Goal: Task Accomplishment & Management: Use online tool/utility

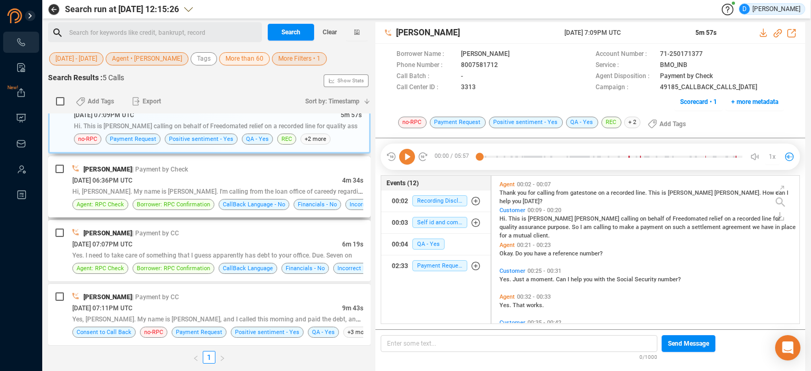
scroll to position [89, 0]
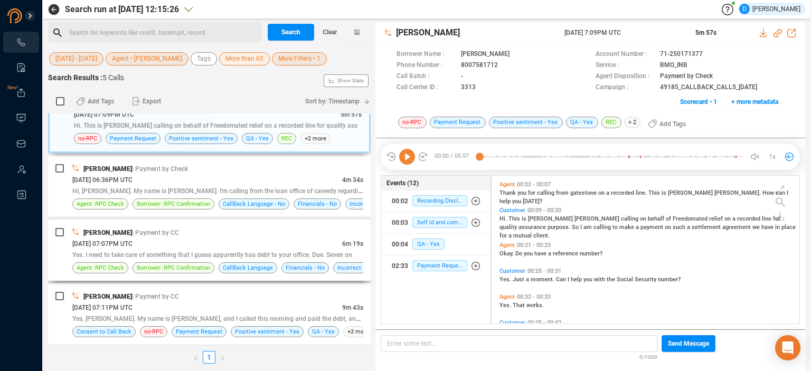
click at [199, 238] on div "[DATE] 07:07PM UTC" at bounding box center [207, 243] width 270 height 11
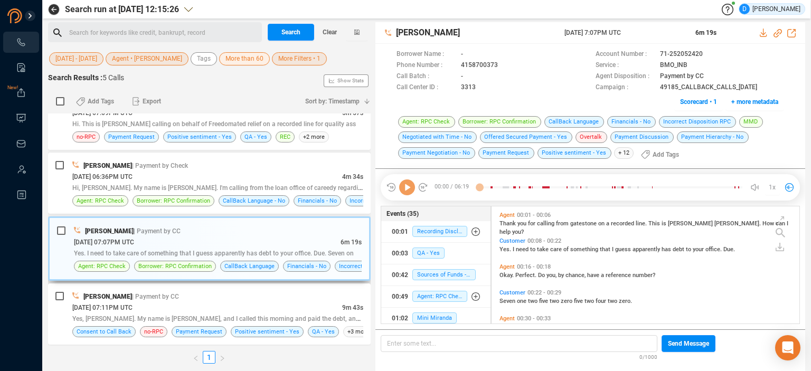
scroll to position [116, 303]
click at [406, 188] on icon at bounding box center [407, 188] width 16 height 16
click at [710, 53] on icon at bounding box center [712, 55] width 8 height 8
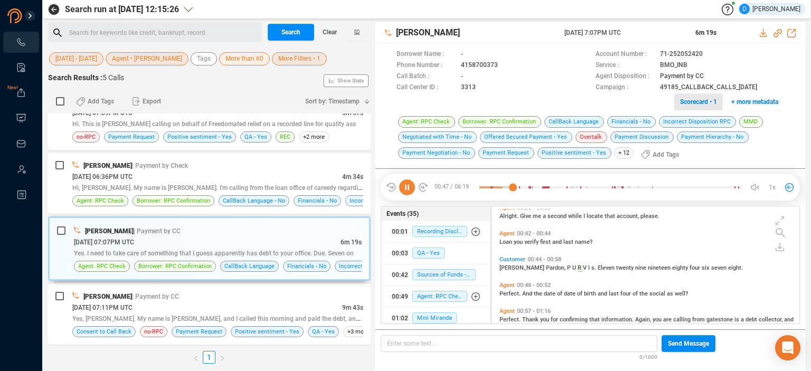
click at [691, 101] on span "Scorecard • 1" at bounding box center [698, 102] width 37 height 17
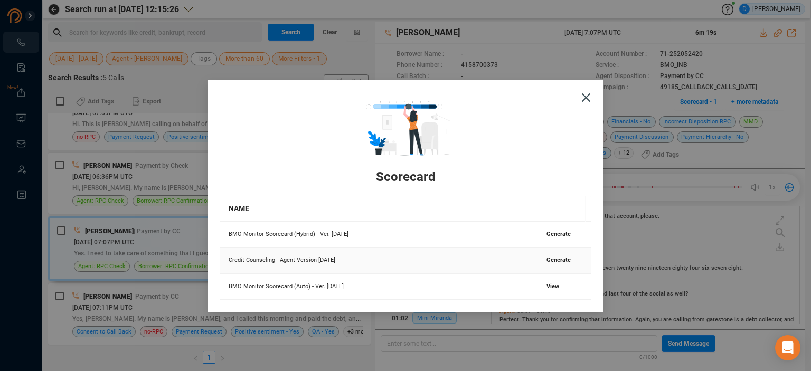
scroll to position [137, 0]
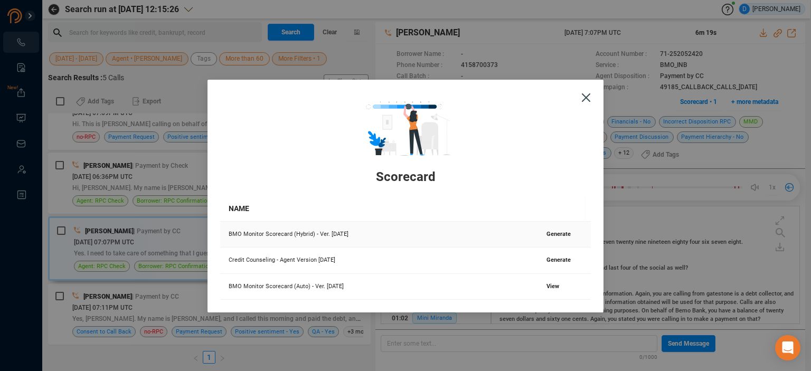
click at [562, 232] on span "Generate" at bounding box center [559, 234] width 24 height 7
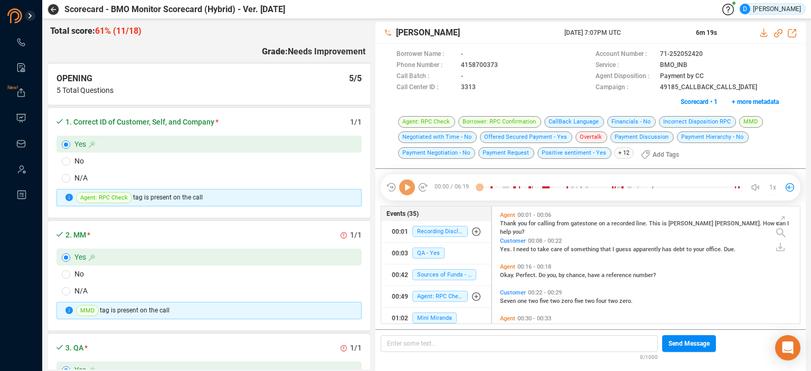
scroll to position [3, 5]
drag, startPoint x: 406, startPoint y: 188, endPoint x: 425, endPoint y: 183, distance: 19.5
click at [406, 187] on icon at bounding box center [407, 188] width 16 height 16
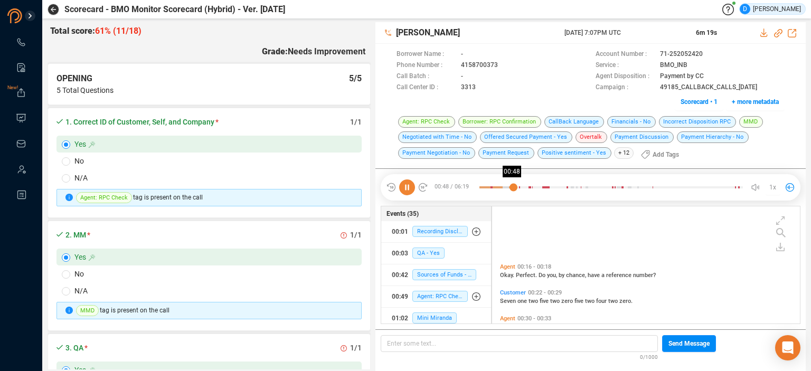
click at [514, 185] on div at bounding box center [612, 188] width 264 height 16
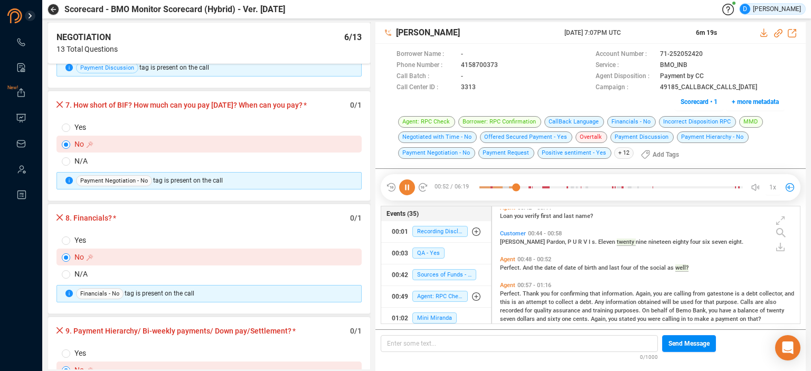
scroll to position [111, 0]
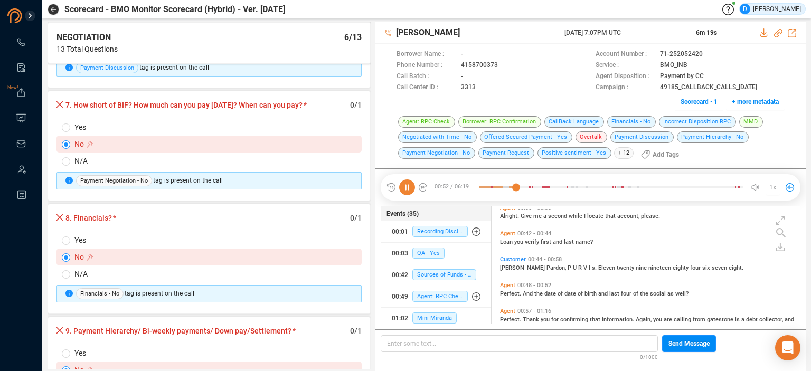
click at [73, 156] on span "N/A" at bounding box center [217, 161] width 295 height 12
click at [70, 157] on input "N/A" at bounding box center [66, 161] width 8 height 8
radio input "true"
radio input "false"
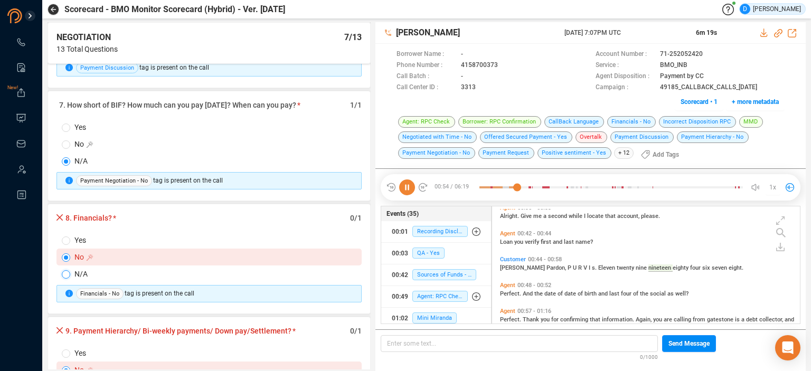
click at [69, 271] on input "N/A" at bounding box center [66, 274] width 8 height 8
radio input "true"
radio input "false"
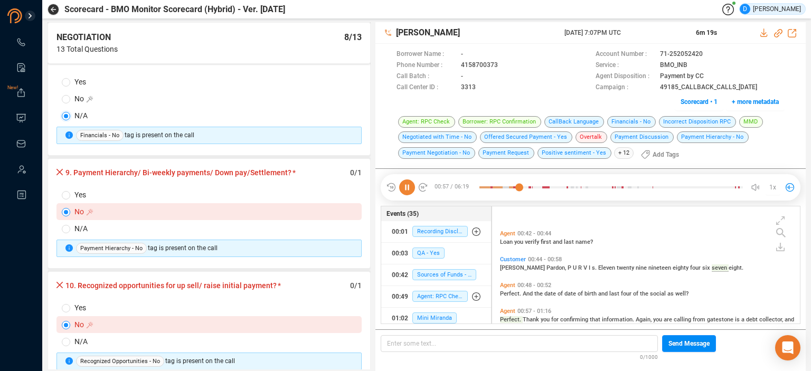
scroll to position [176, 0]
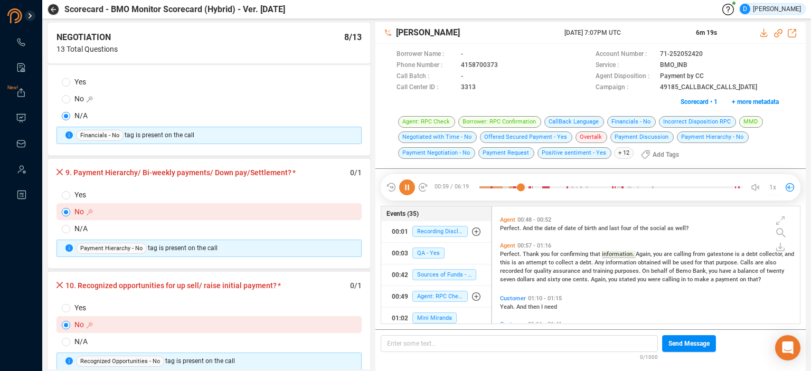
click at [65, 203] on label "No" at bounding box center [209, 211] width 305 height 17
click at [65, 208] on input "No" at bounding box center [66, 212] width 8 height 8
click at [68, 225] on input "N/A" at bounding box center [66, 229] width 8 height 8
radio input "true"
radio input "false"
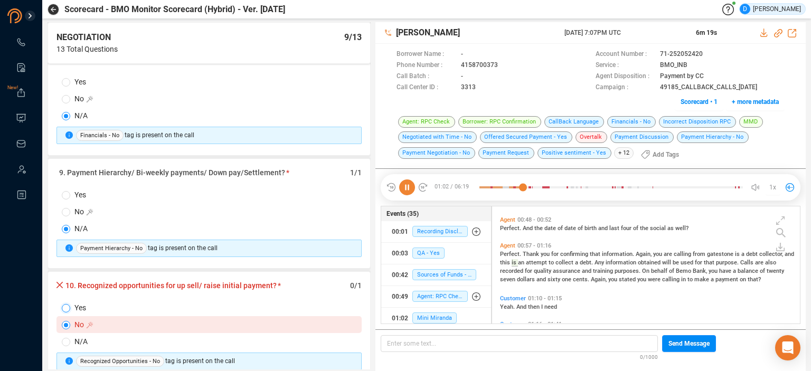
click at [67, 304] on input "Yes" at bounding box center [66, 308] width 8 height 8
radio input "true"
radio input "false"
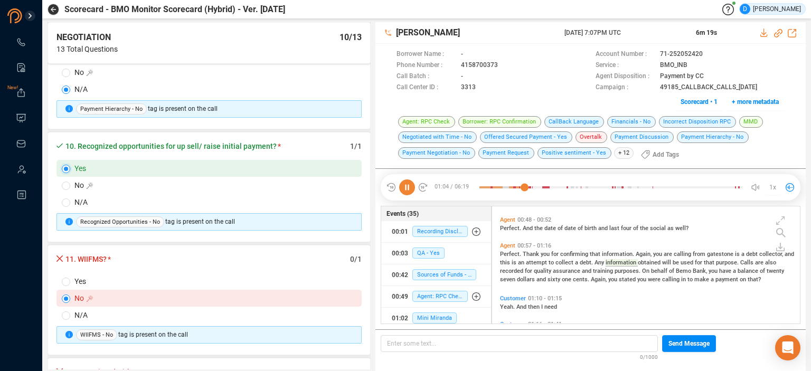
scroll to position [1057, 0]
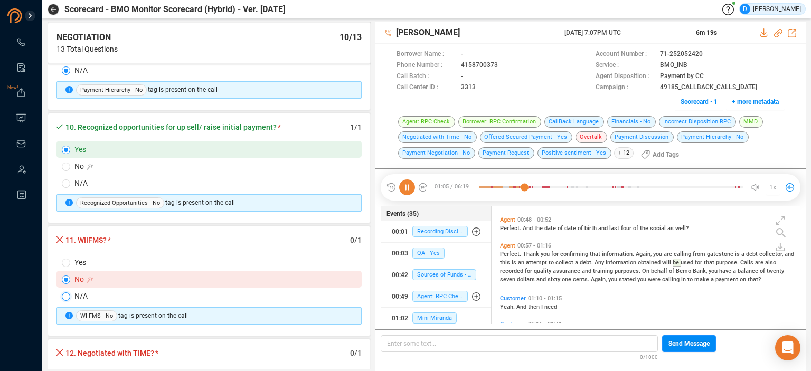
click at [67, 293] on input "N/A" at bounding box center [66, 297] width 8 height 8
radio input "true"
radio input "false"
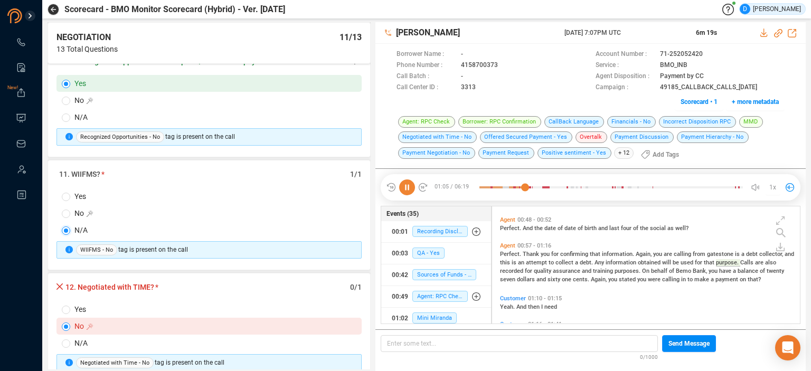
scroll to position [1215, 0]
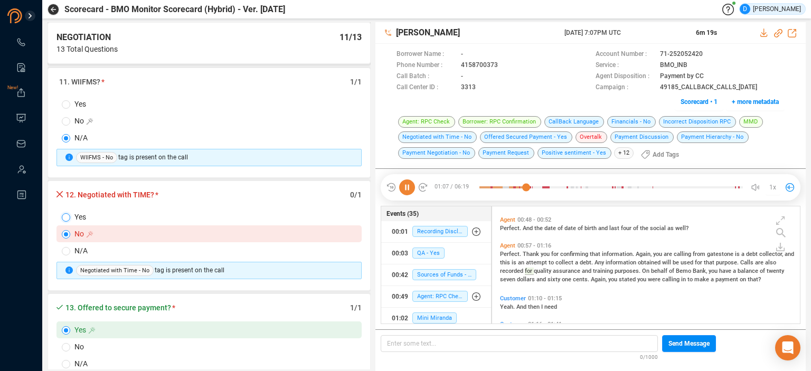
click at [64, 213] on input "Yes" at bounding box center [66, 217] width 8 height 8
radio input "true"
radio input "false"
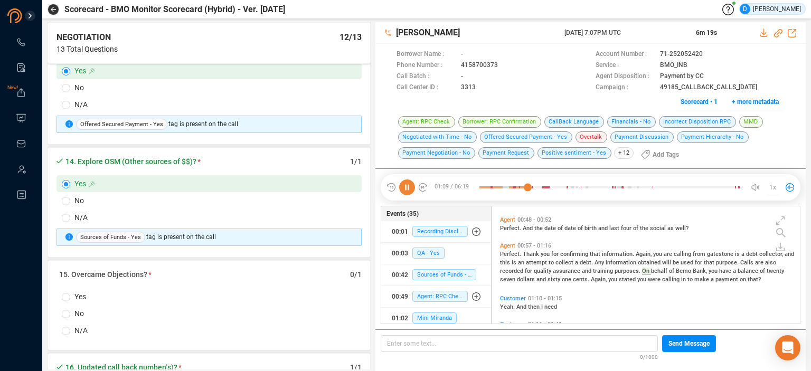
scroll to position [1532, 0]
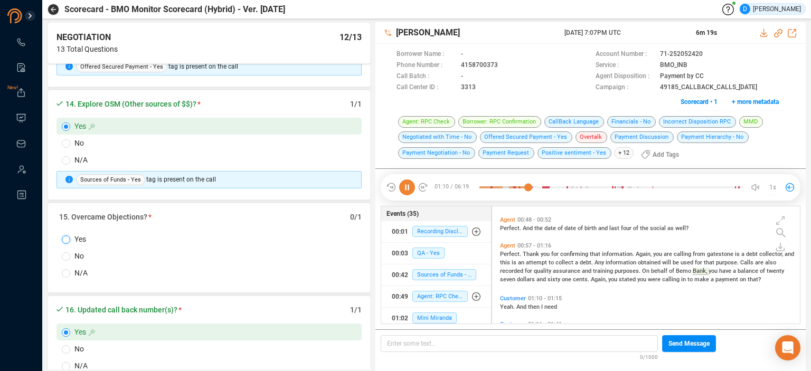
click at [66, 236] on label "Yes" at bounding box center [209, 239] width 305 height 17
click at [66, 236] on input "Yes" at bounding box center [66, 240] width 8 height 8
radio input "true"
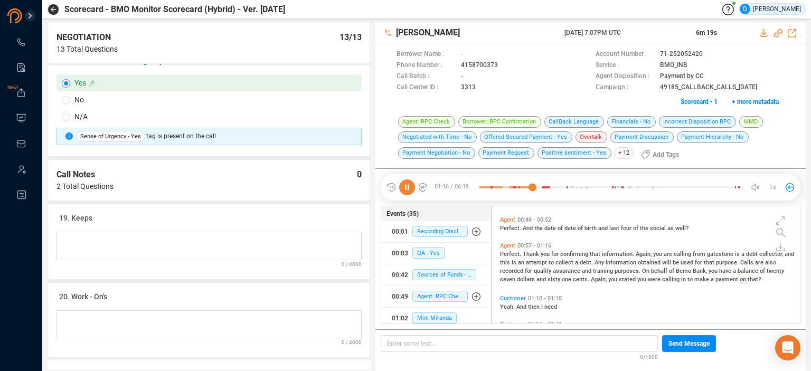
scroll to position [255, 0]
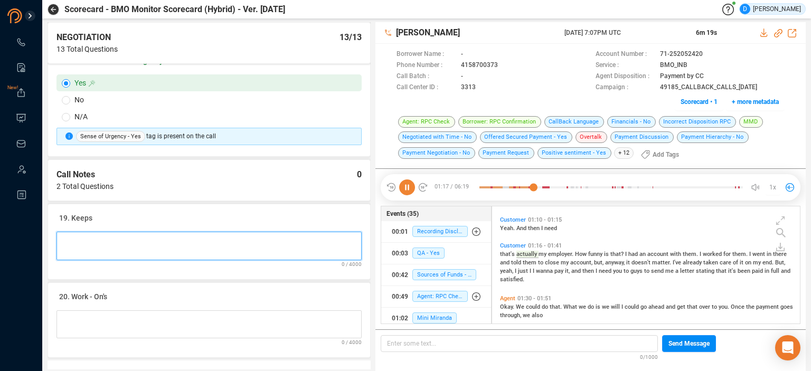
click at [74, 233] on Notes at bounding box center [209, 246] width 305 height 29
type Notes "G"
type Notes "Go"
type Notes "Goo"
type Notes "Good"
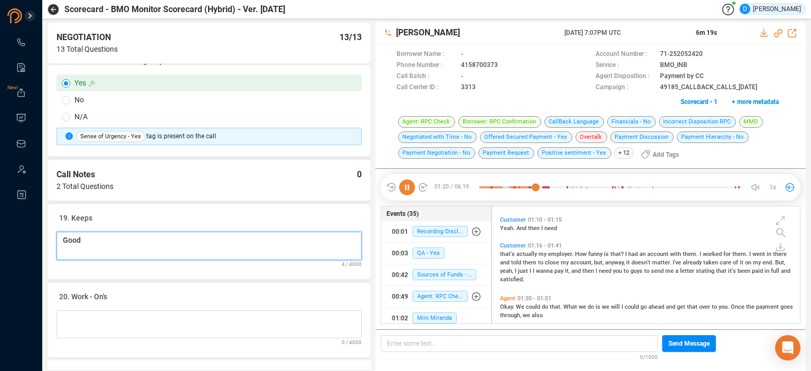
type Notes "Goodj"
type Notes "Goodjo"
type Notes "Goodjob"
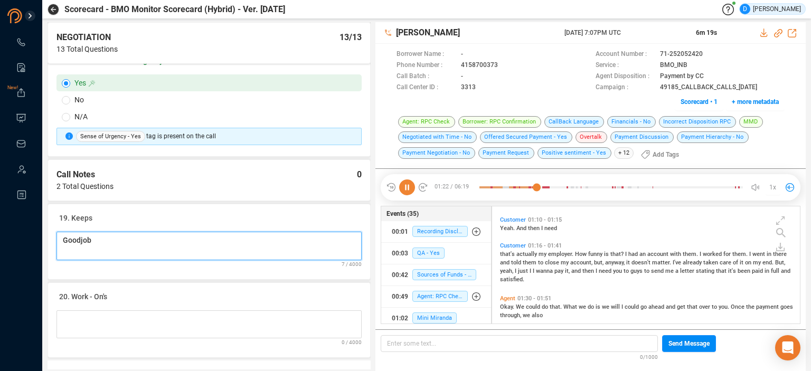
type Notes "Goodjo"
type Notes "Goodj"
type Notes "Good"
type Notes "Good j"
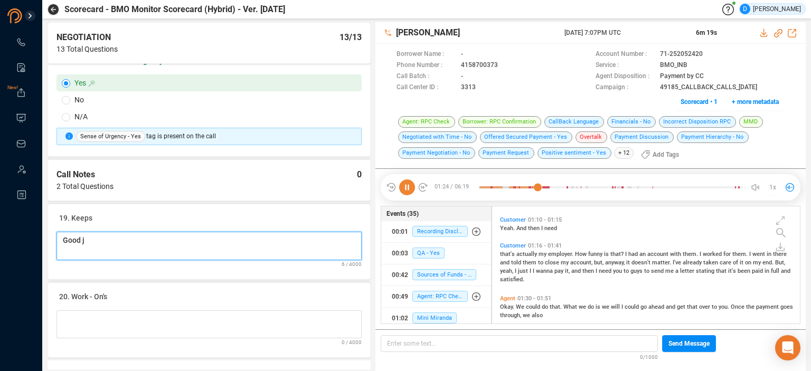
type Notes "Good jo"
type Notes "Good job"
type Notes "Good job i"
type Notes "Good job in"
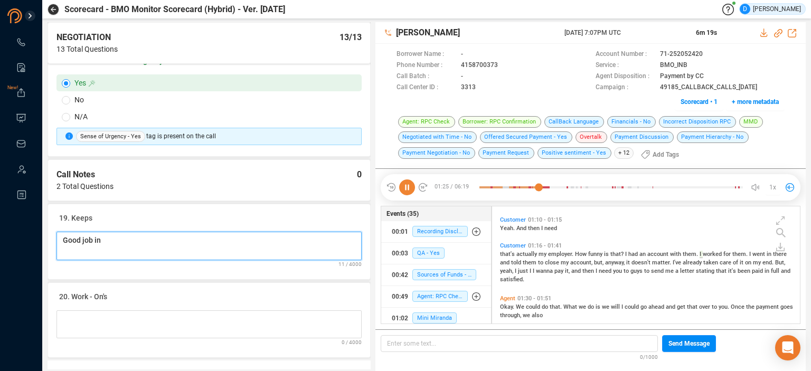
type Notes "Good job in"
type Notes "Good job in s"
type Notes "Good job in se"
type Notes "Good job in sec"
type Notes "Good job in secu"
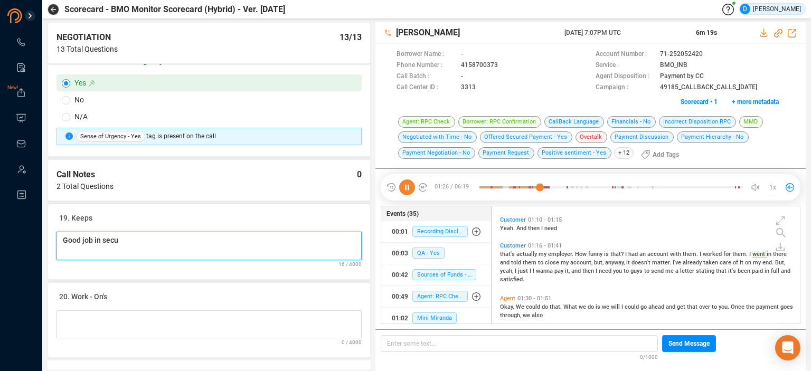
type Notes "Good job in secur"
type Notes "Good job in securi"
type Notes "Good job in securin"
type Notes "Good job in securing"
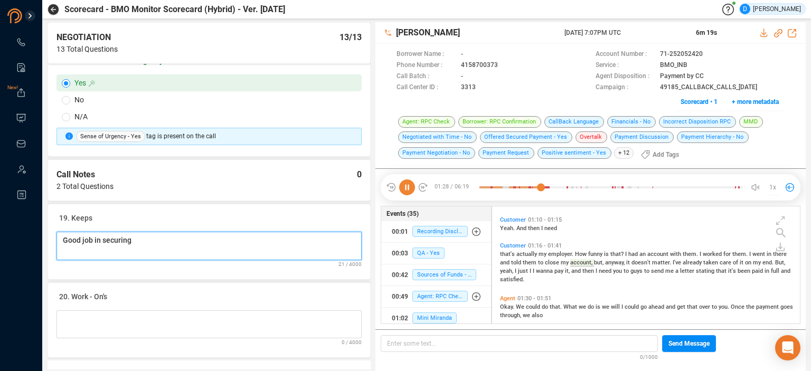
type Notes "Good job in securing P"
type Notes "Good job in securing PI"
type Notes "Good job in securing PIF"
type Notes "Good job in securing PIF o"
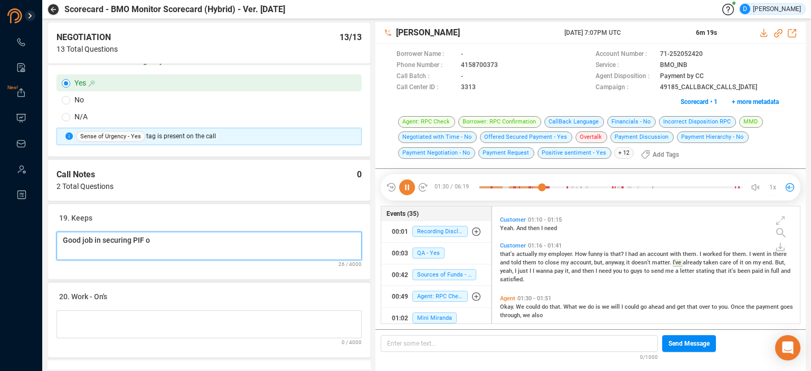
type Notes "Good job in securing PIF o n"
type Notes "Good job in securing PIF o n t"
type Notes "Good job in securing PIF o n th"
type Notes "Good job in securing PIF o n the"
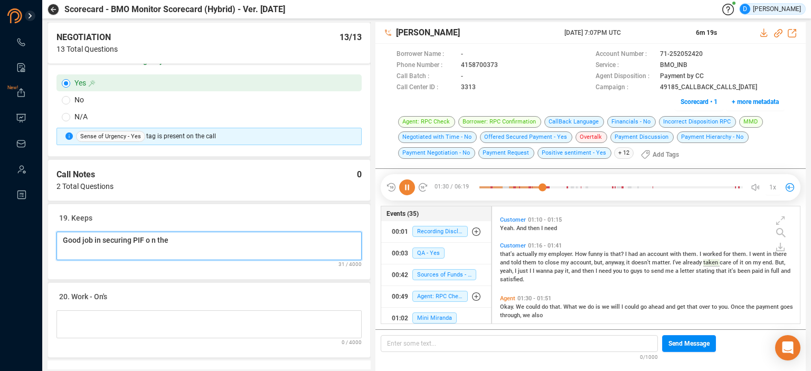
scroll to position [299, 0]
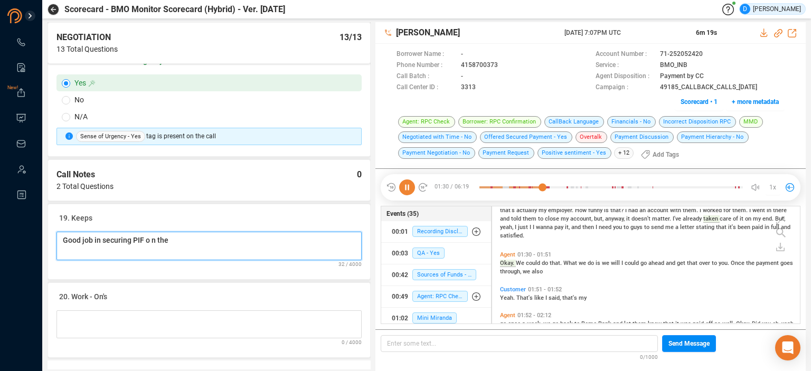
type Notes "Good job in securing PIF o n the"
type Notes "Good job in securing PIF o n the a"
type Notes "Good job in securing PIF o n the ac"
type Notes "Good job in securing PIF o n the acc"
type Notes "Good job in securing PIF o n the acco"
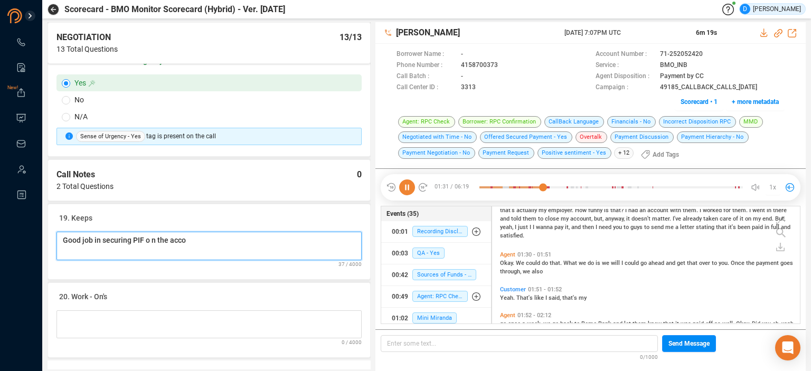
type Notes "Good job in securing PIF o n the accou"
type Notes "Good job in securing PIF o n the accoun"
type Notes "Good job in securing PIF o n the account"
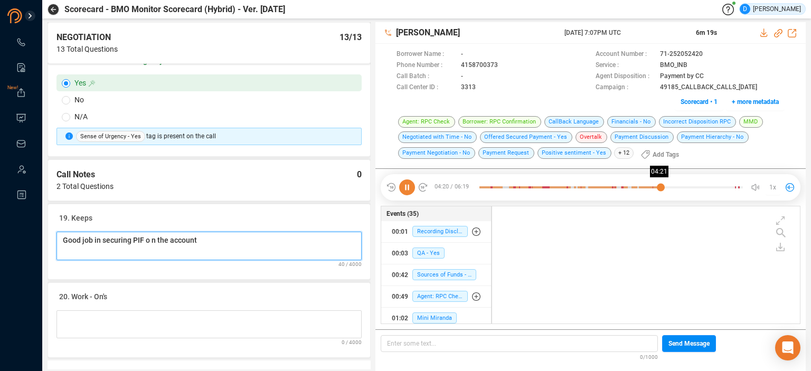
click at [661, 187] on div at bounding box center [612, 188] width 264 height 16
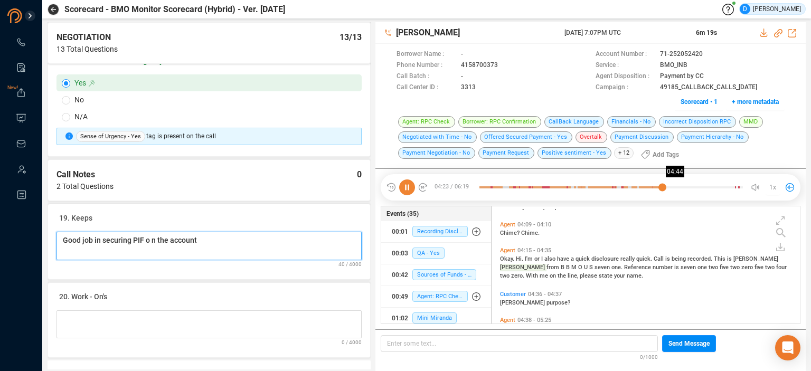
click at [677, 188] on div at bounding box center [612, 188] width 264 height 16
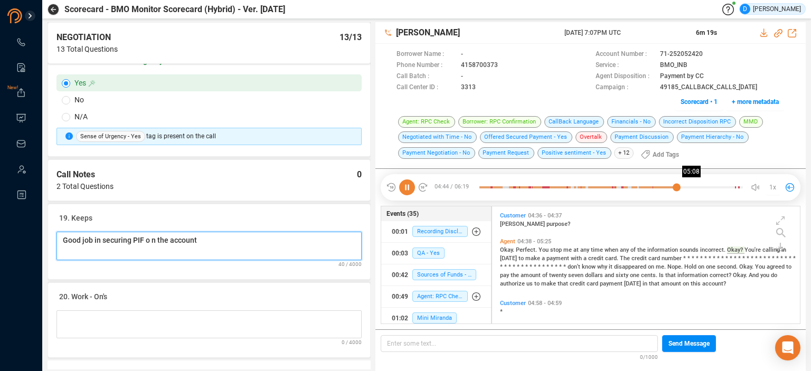
click at [694, 186] on div at bounding box center [612, 188] width 264 height 16
click at [708, 188] on div at bounding box center [612, 188] width 264 height 16
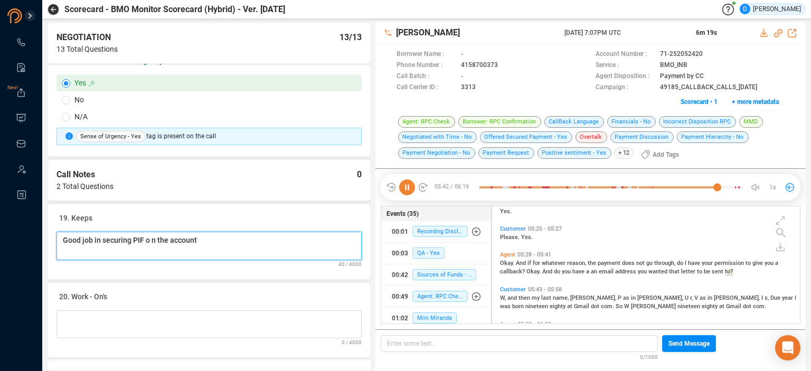
click at [216, 232] on Notes "Good job in securing PIF o n the account" at bounding box center [209, 246] width 305 height 29
type Notes "Good job in securing PIF o n the account"
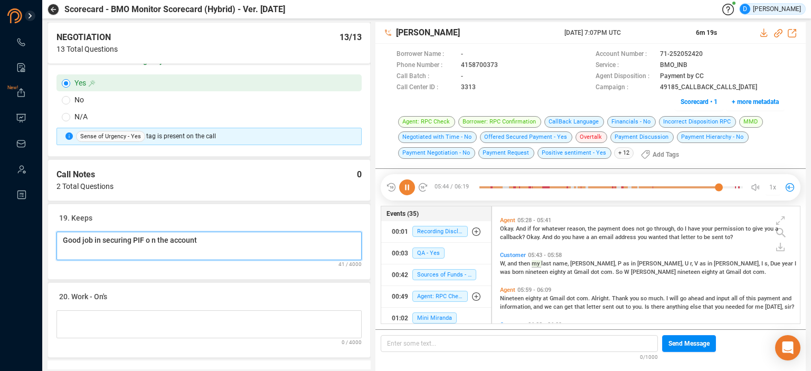
type Notes "Good job in securing PIF o n the account -"
type Notes "Good job in securing PIF o n the account - g"
type Notes "Good job in securing PIF o n the account - go"
type Notes "Good job in securing PIF o n the account - goo"
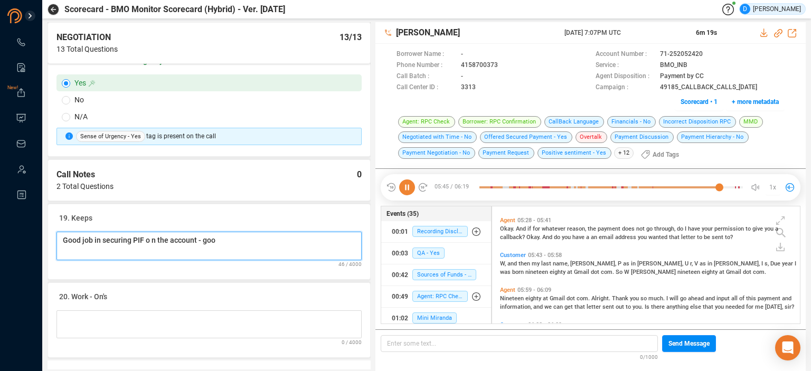
type Notes "Good job in securing PIF o n the account - good"
type Notes "Good job in securing PIF o n the account - good j"
type Notes "Good job in securing PIF o n the account - good jo"
type Notes "Good job in securing PIF o n the account - good job"
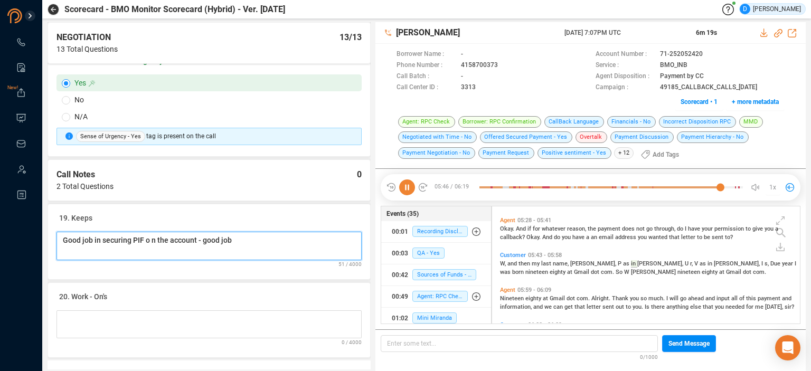
type Notes "Good job in securing PIF o n the account - good job"
type Notes "Good job in securing PIF o n the account - good job i"
type Notes "Good job in securing PIF o n the account - good job i n"
type Notes "Good job in securing PIF o n the account - good job i n v"
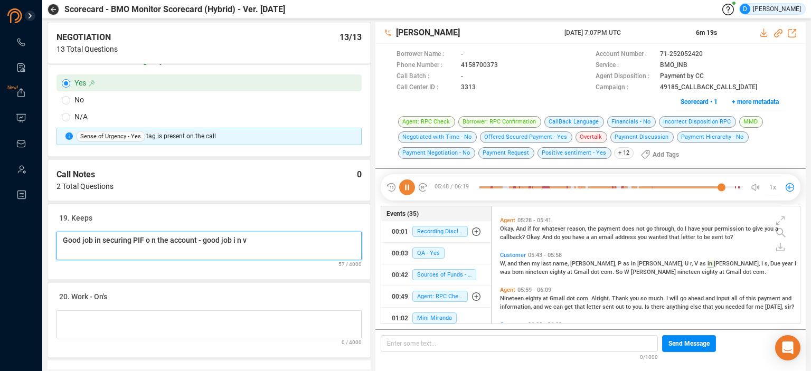
type Notes "Good job in securing PIF o n the account - good job i n ve"
type Notes "Good job in securing PIF o n the account - good job i n ver"
type Notes "Good job in securing PIF o n the account - good job i n veri"
type Notes "Good job in securing PIF o n the account - good job i n verif"
type Notes "Good job in securing PIF o n the account - good job i n verifi"
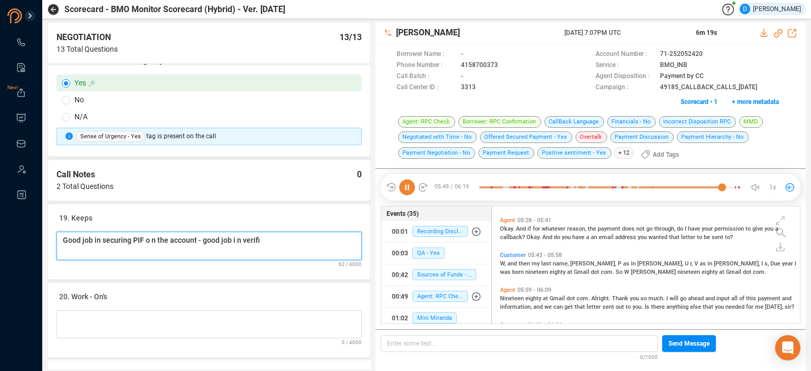
type Notes "Good job in securing PIF o n the account - good job i n verifin"
type Notes "Good job in securing PIF o n the account - good job i n verifing"
type Notes "Good job in securing PIF o n the account - good job i n verifing d"
type Notes "Good job in securing PIF o n the account - good job i n verifing de"
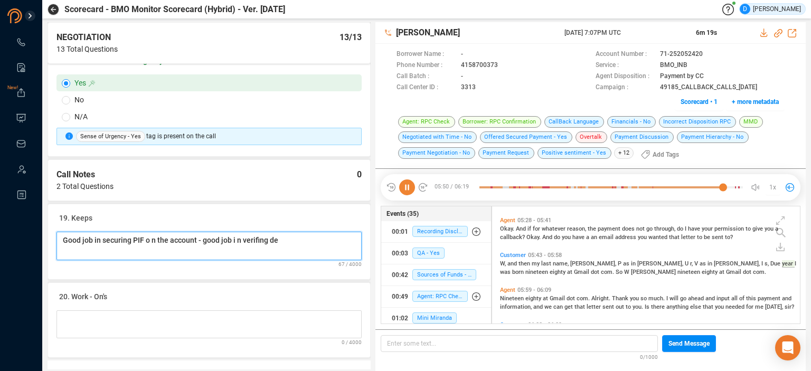
type Notes "Good job in securing PIF o n the account - good job i n verifing dem"
type Notes "Good job in securing PIF o n the account - good job i n verifing dem'"
type Notes "Good job in securing PIF o n the account - good job i n verifing dem's"
type Notes "Good job in securing PIF o n the account - good job i n verifing dem's o"
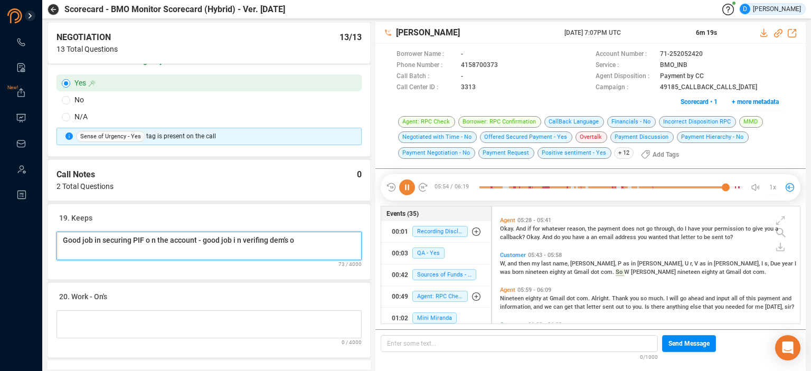
type Notes "Good job in securing PIF o n the account - good job i n verifing dem's on"
type Notes "Good job in securing PIF o n the account - good job i n verifing dem's on t"
type Notes "Good job in securing PIF o n the account - good job i n verifing dem's on th"
type Notes "Good job in securing PIF o n the account - good job i n verifing dem's on the"
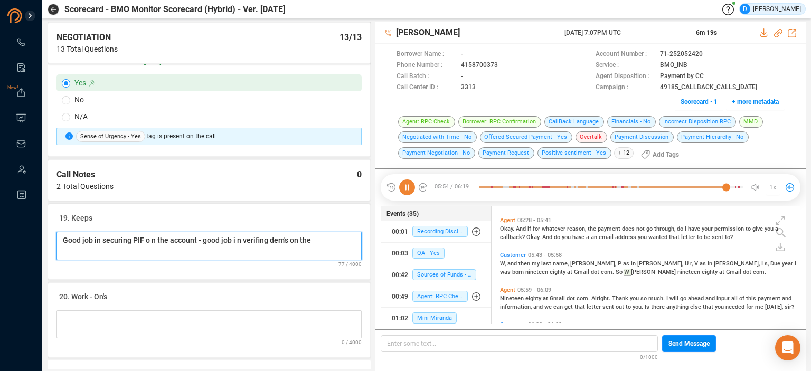
type Notes "Good job in securing PIF o n the account - good job i n verifing dem's on the"
type Notes "Good job in securing PIF o n the account - good job i n verifing dem's on the a"
type Notes "Good job in securing PIF o n the account - good job i n verifing dem's on the ac"
type Notes "Good job in securing PIF o n the account - good job i n verifing dem's on the a…"
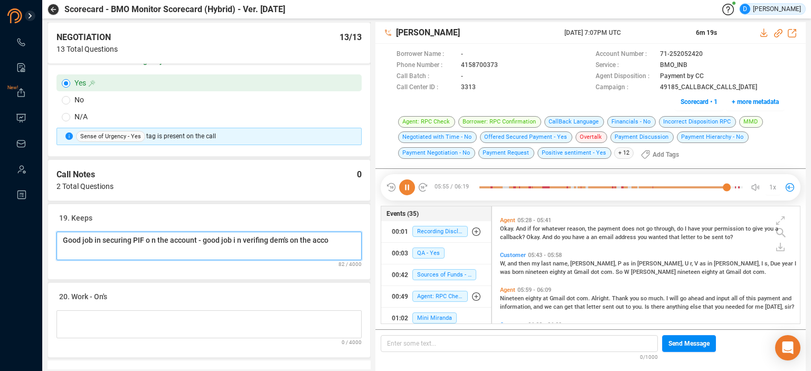
type Notes "Good job in securing PIF o n the account - good job i n verifing dem's on the a…"
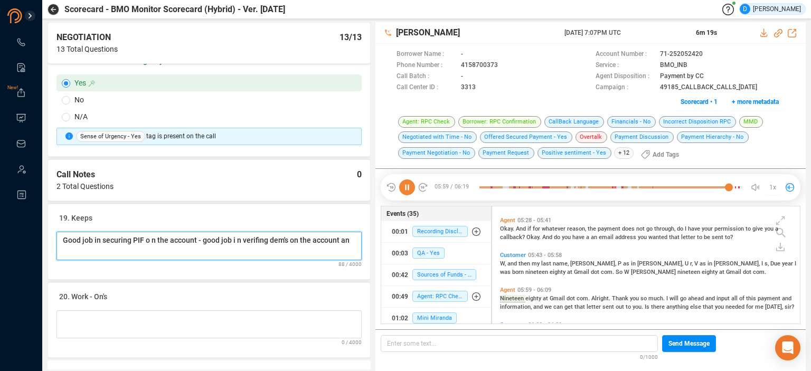
scroll to position [1331, 0]
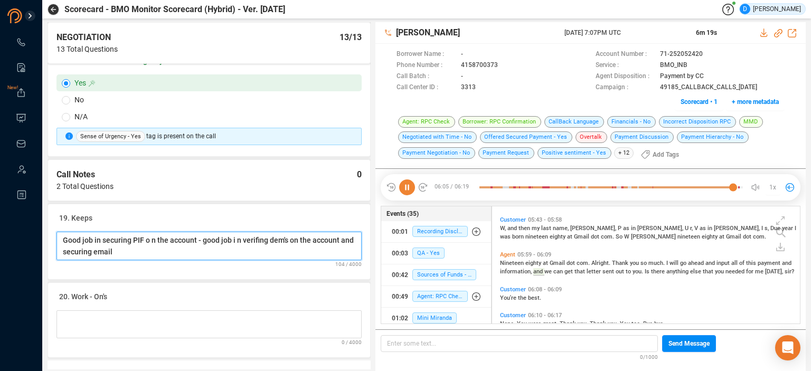
click at [258, 232] on Notes "Good job in securing PIF o n the account - good job i n verifing dem's on the a…" at bounding box center [209, 246] width 305 height 29
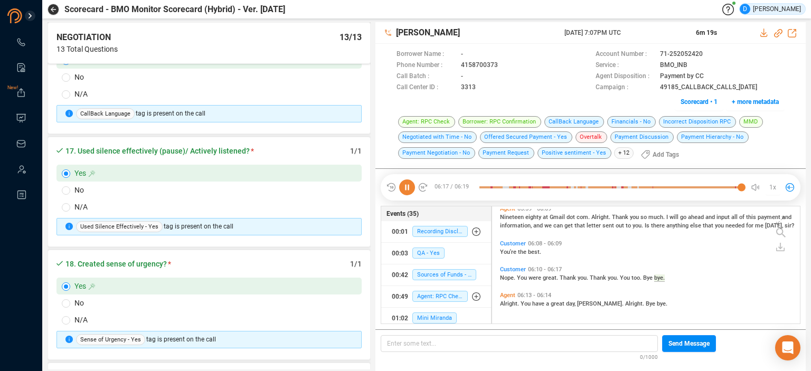
scroll to position [2165, 0]
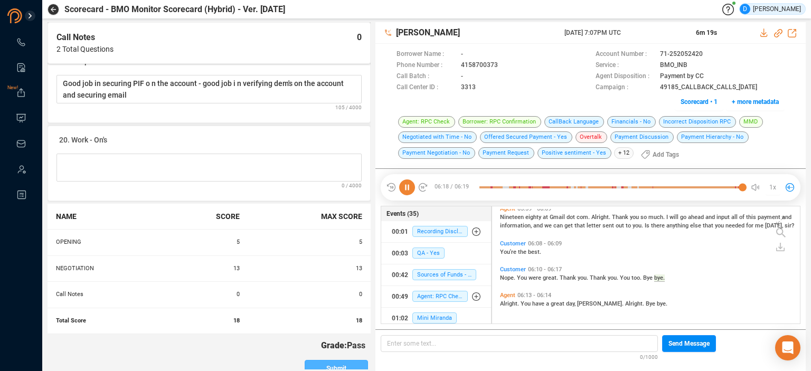
click at [320, 360] on button "Submit" at bounding box center [336, 368] width 63 height 17
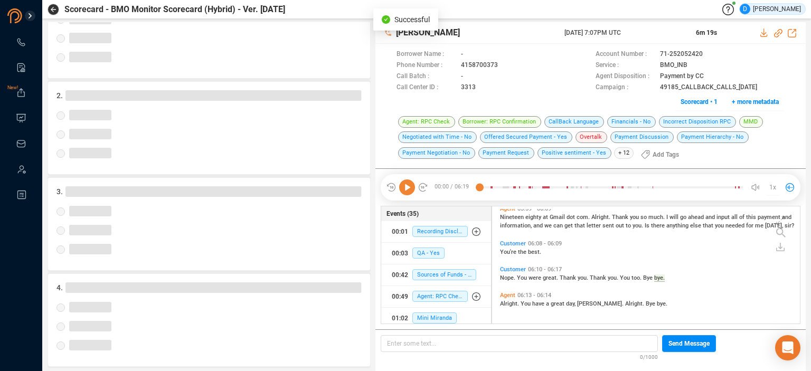
scroll to position [121, 0]
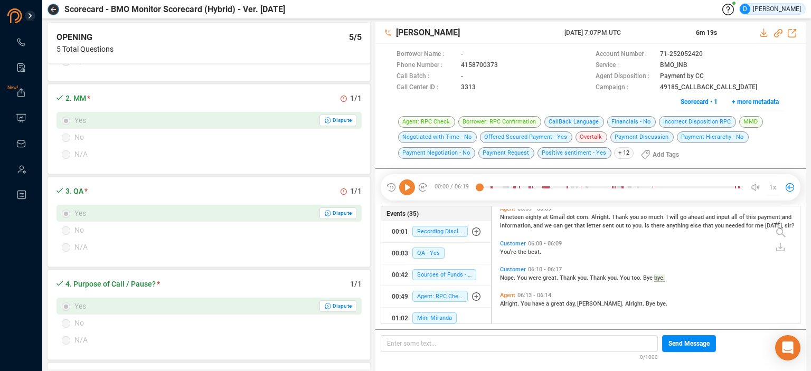
click at [51, 14] on button "button" at bounding box center [54, 10] width 12 height 12
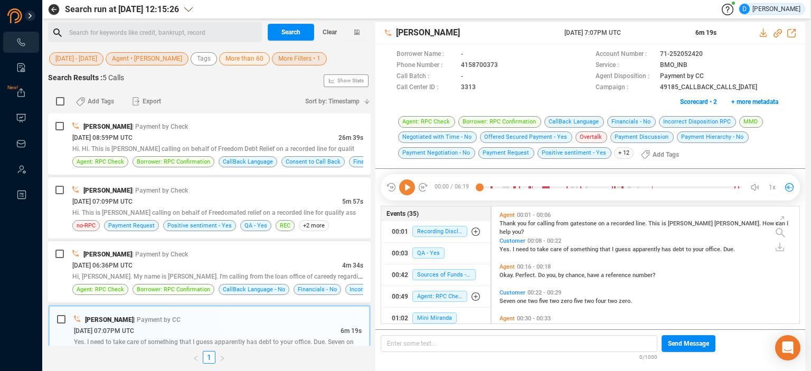
click at [292, 59] on span "More Filters • 1" at bounding box center [299, 58] width 42 height 13
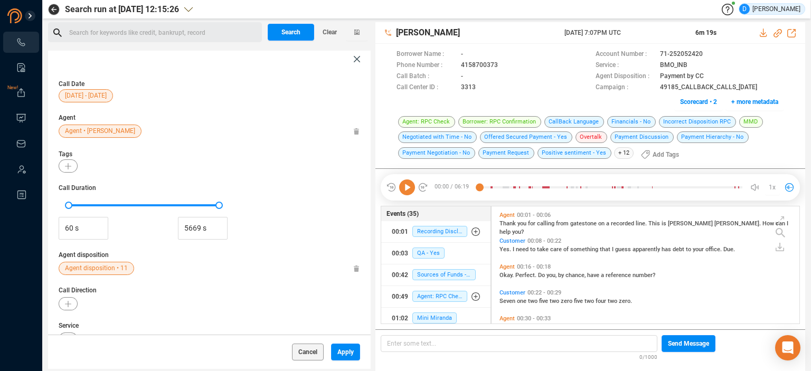
click at [90, 268] on span "Agent disposition • 11" at bounding box center [96, 268] width 63 height 13
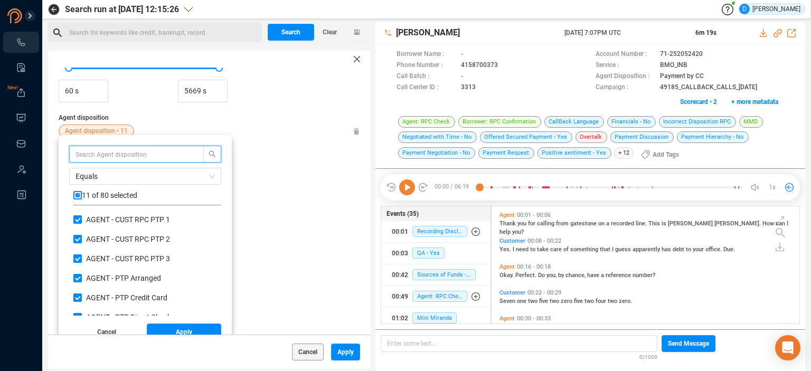
scroll to position [142, 0]
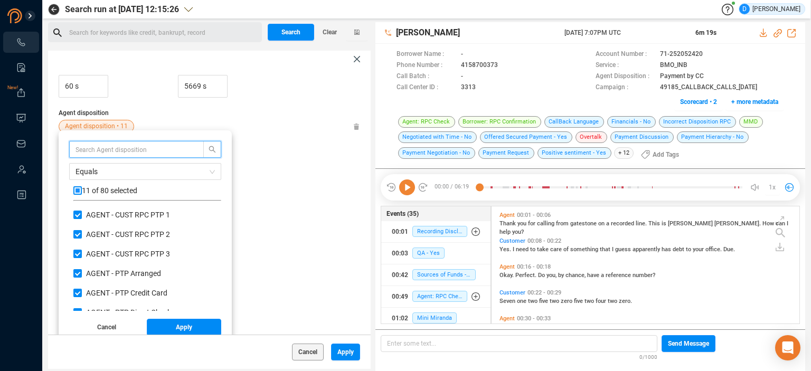
click at [79, 191] on input "checkbox" at bounding box center [77, 190] width 8 height 8
click at [78, 190] on input "checkbox" at bounding box center [77, 190] width 8 height 8
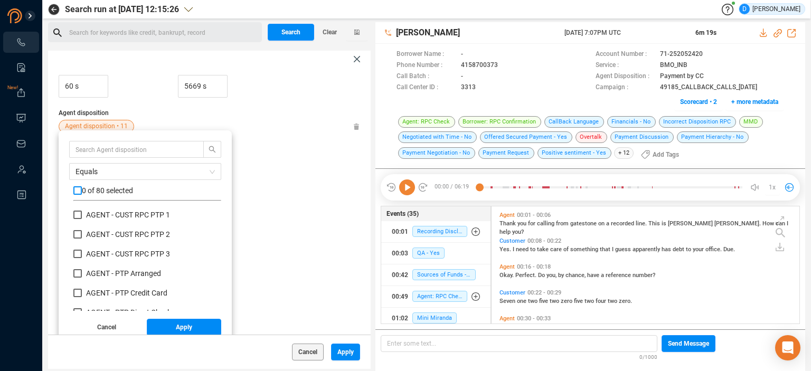
click at [78, 190] on input "checkbox" at bounding box center [77, 190] width 8 height 8
click at [176, 322] on span "Apply" at bounding box center [184, 327] width 16 height 17
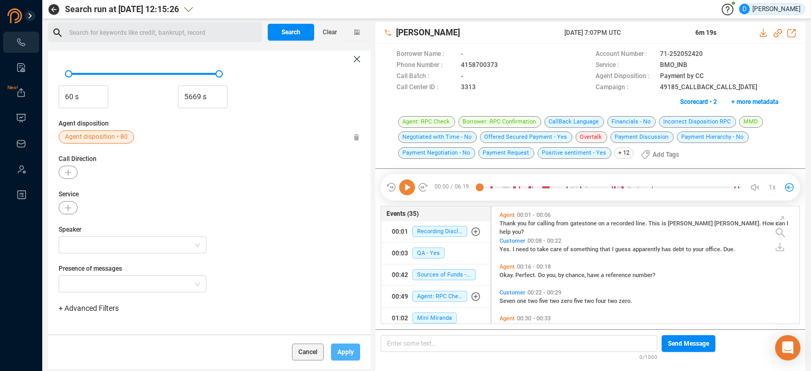
click at [337, 347] on button "Apply" at bounding box center [345, 352] width 29 height 17
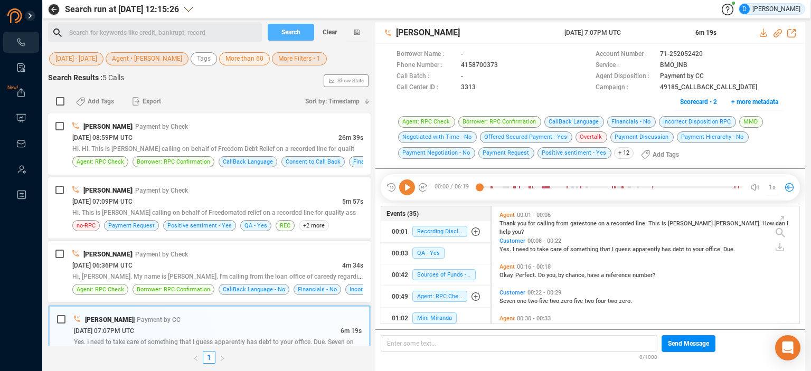
click at [297, 30] on span "Search" at bounding box center [291, 32] width 19 height 17
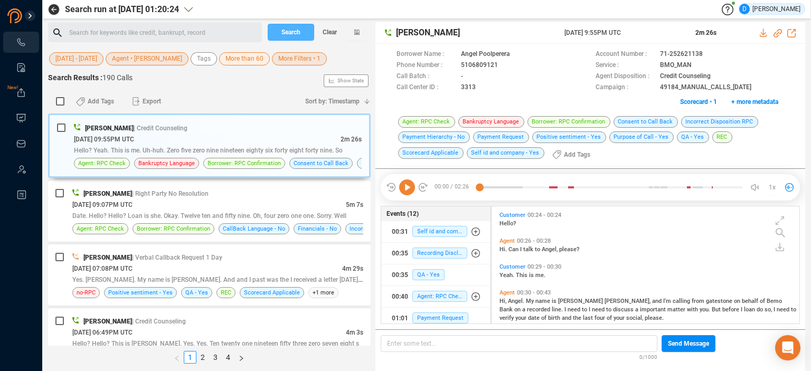
scroll to position [116, 303]
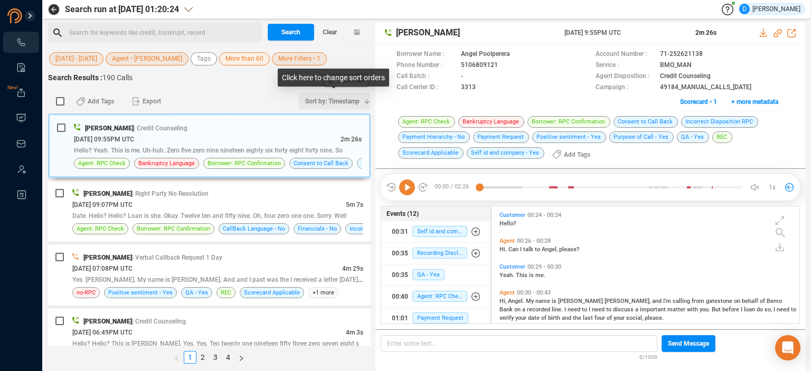
click at [365, 102] on icon "button" at bounding box center [367, 101] width 6 height 6
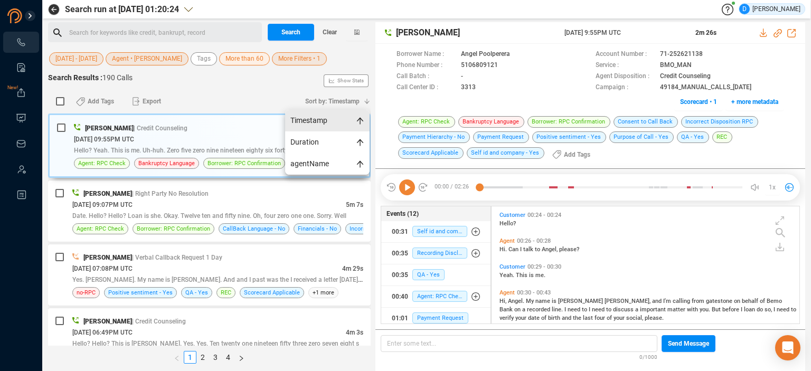
click at [312, 122] on span "Timestamp" at bounding box center [327, 121] width 85 height 22
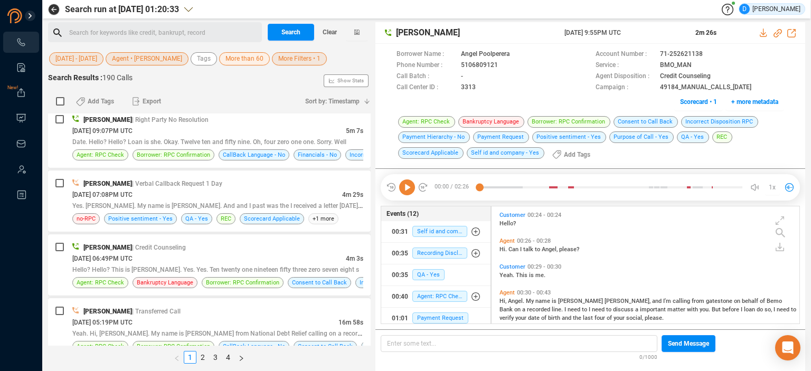
scroll to position [0, 0]
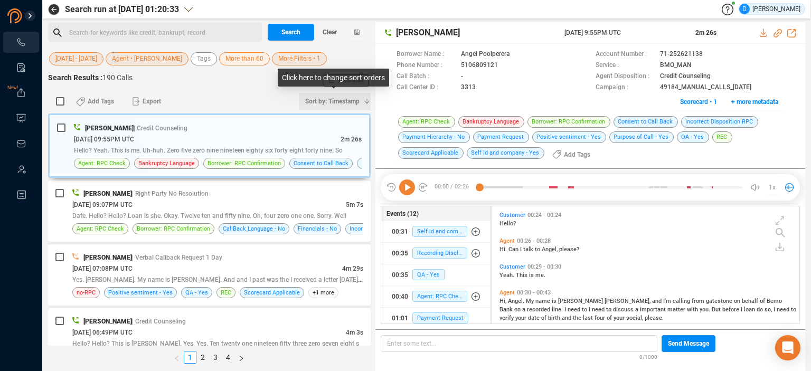
click at [351, 102] on span "Sort by: Timestamp" at bounding box center [332, 101] width 54 height 17
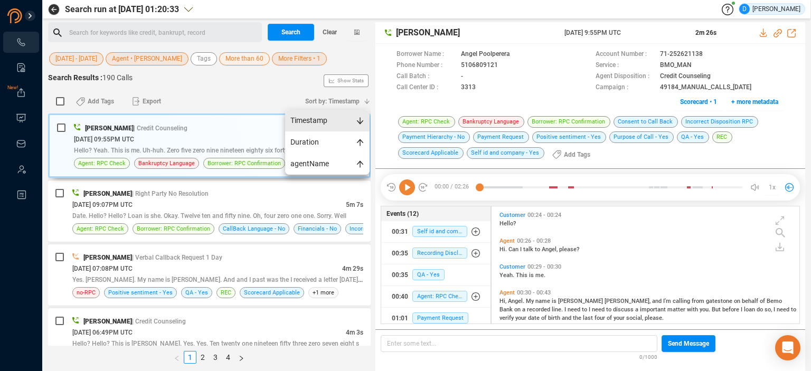
click at [314, 120] on span "Timestamp" at bounding box center [327, 121] width 85 height 22
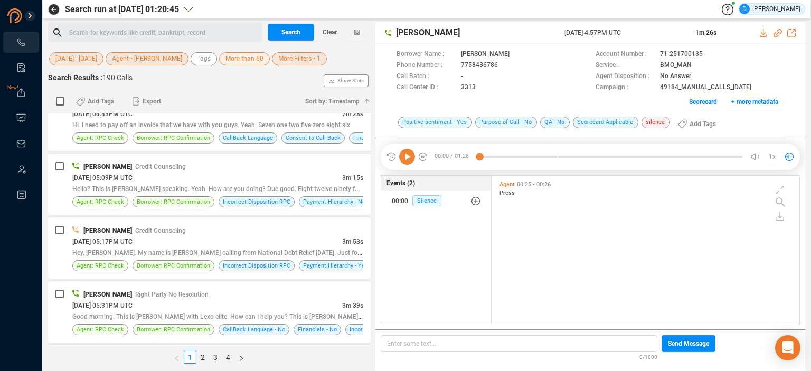
scroll to position [687, 0]
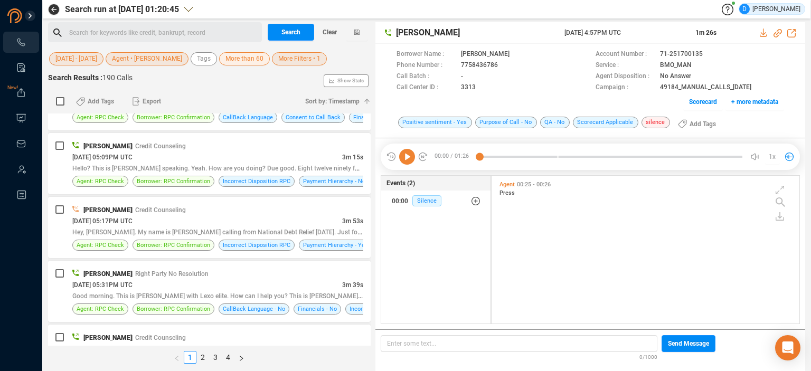
click at [287, 57] on span "More Filters • 1" at bounding box center [299, 58] width 42 height 13
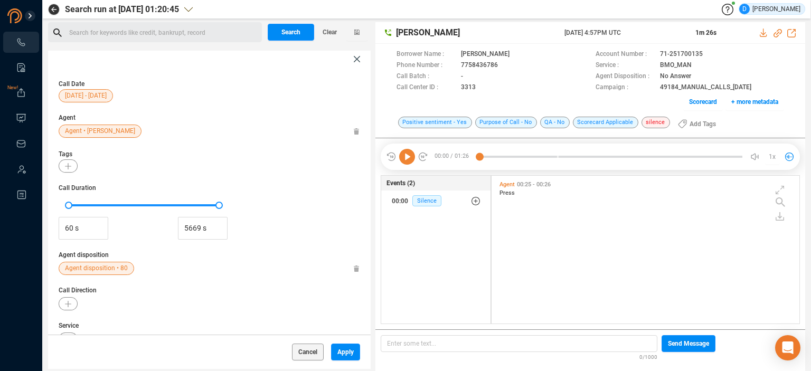
click at [87, 268] on span "Agent disposition • 80" at bounding box center [96, 268] width 63 height 13
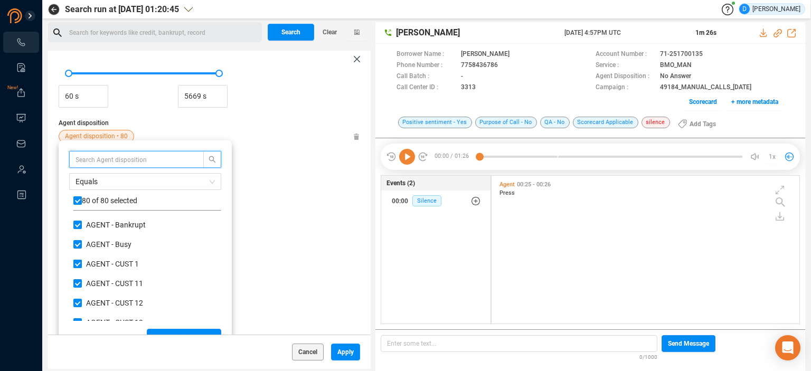
scroll to position [142, 0]
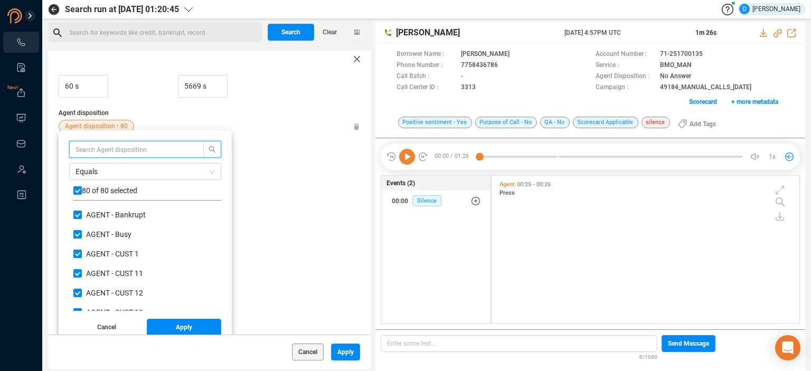
click at [93, 150] on input "text" at bounding box center [132, 150] width 112 height 12
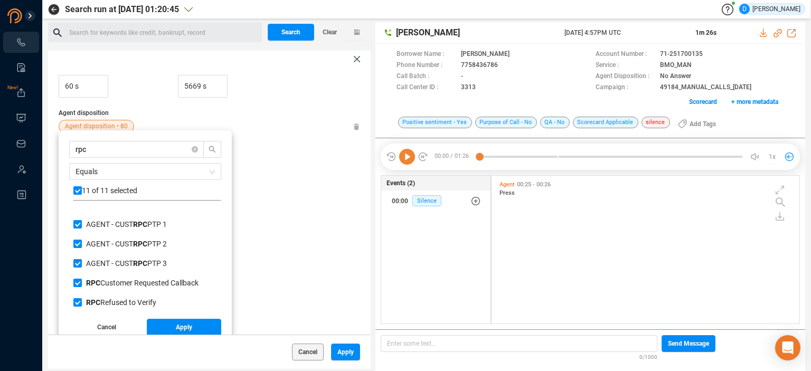
scroll to position [114, 0]
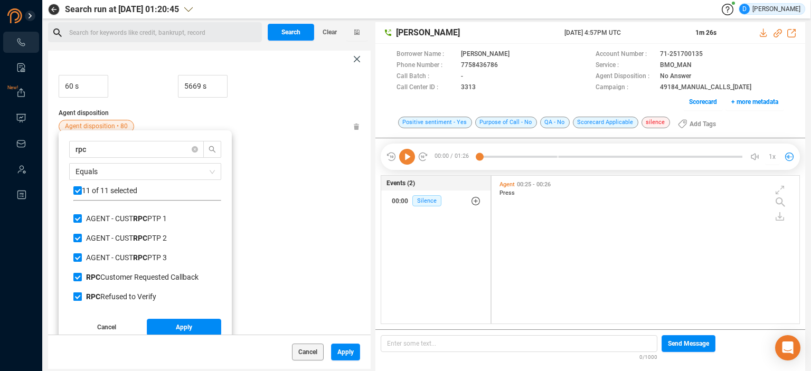
click at [78, 299] on input "RPC Refused to Verify" at bounding box center [77, 297] width 8 height 8
click at [178, 327] on span "Apply" at bounding box center [184, 327] width 16 height 17
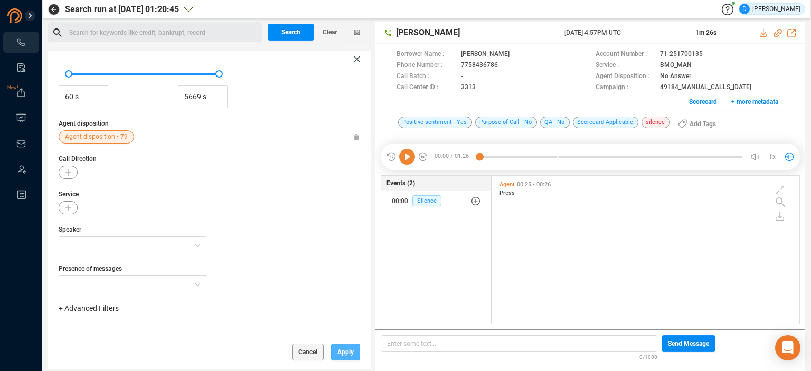
click at [338, 350] on span "Apply" at bounding box center [346, 352] width 16 height 17
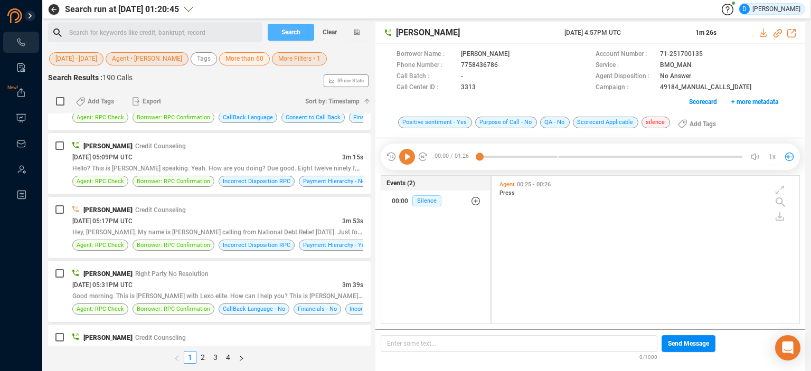
click at [292, 35] on span "Search" at bounding box center [291, 32] width 19 height 17
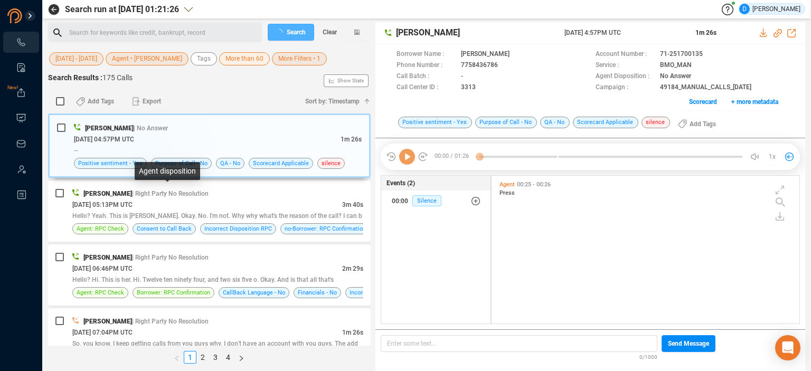
scroll to position [146, 303]
click at [197, 138] on div "[DATE] 04:57PM UTC" at bounding box center [207, 139] width 267 height 11
click at [291, 59] on span "More Filters • 1" at bounding box center [299, 58] width 42 height 13
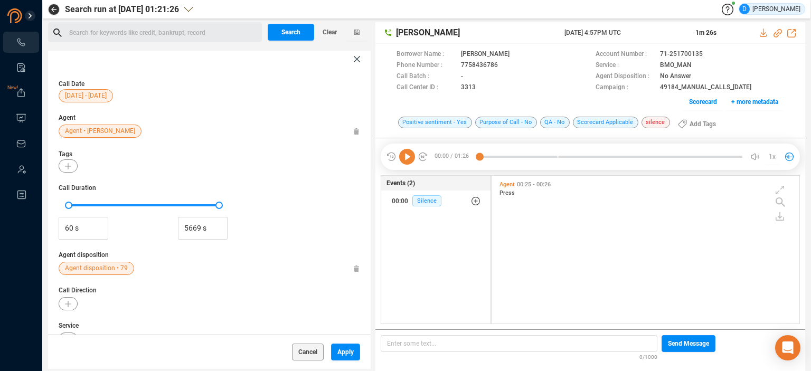
click at [98, 269] on span "Agent disposition • 79" at bounding box center [96, 268] width 63 height 13
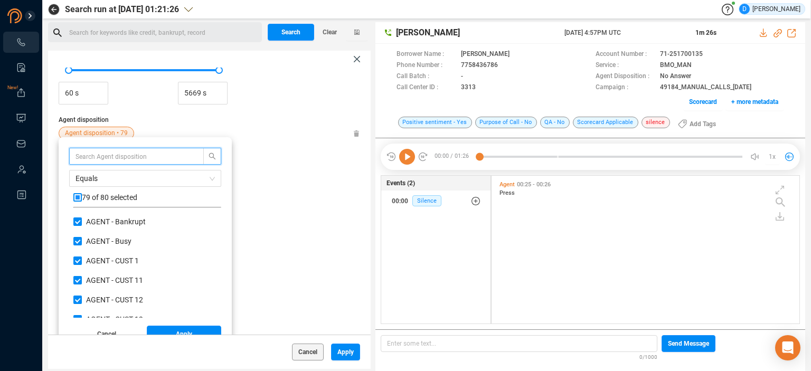
scroll to position [142, 0]
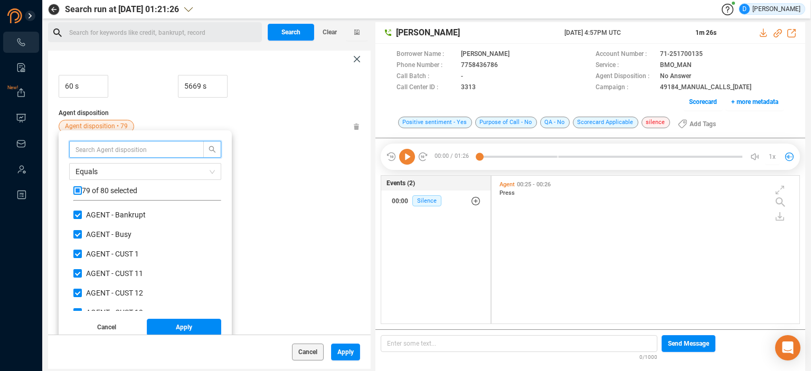
click at [101, 146] on input "text" at bounding box center [132, 150] width 112 height 12
click at [78, 189] on input "checkbox" at bounding box center [77, 190] width 8 height 8
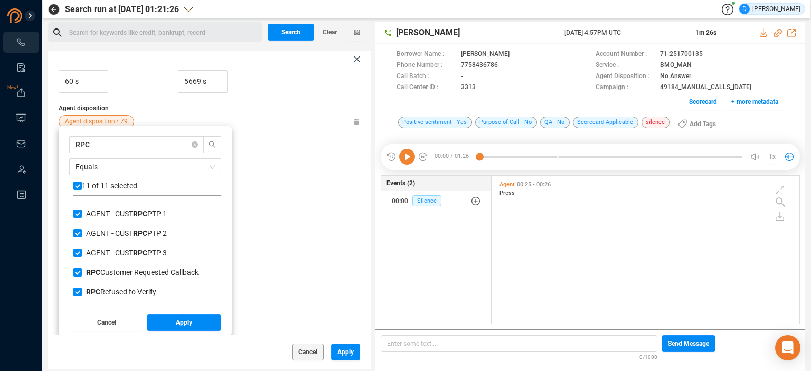
scroll to position [148, 0]
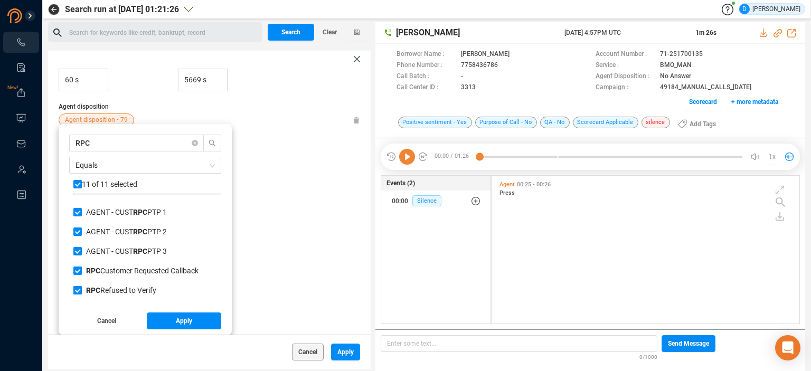
click at [76, 291] on input "RPC Refused to Verify" at bounding box center [77, 290] width 8 height 8
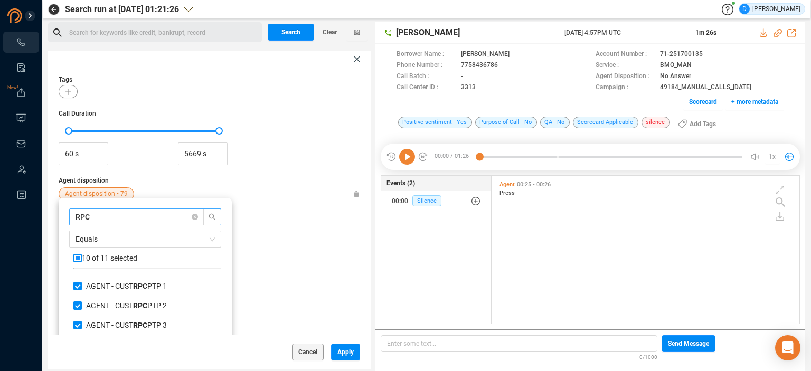
scroll to position [96, 0]
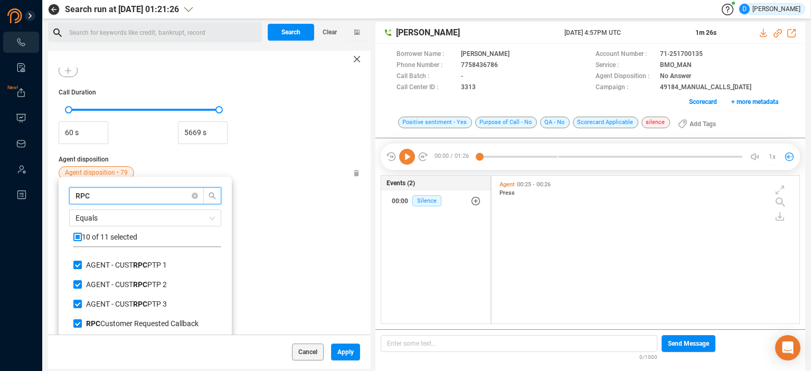
drag, startPoint x: 98, startPoint y: 194, endPoint x: 52, endPoint y: 195, distance: 45.4
click at [61, 194] on div "RPC Equals 10 of 11 selected AGENT - CUST RPC 4 AGENT - CUST RPC 7 AGENT - CUST…" at bounding box center [145, 282] width 173 height 211
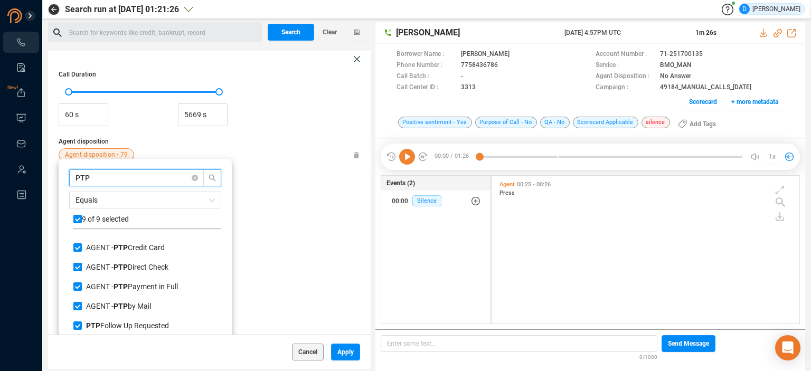
scroll to position [148, 0]
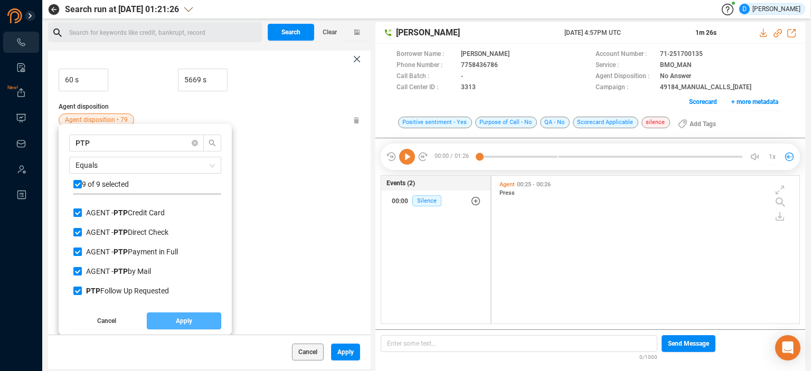
click at [180, 316] on span "Apply" at bounding box center [184, 321] width 16 height 17
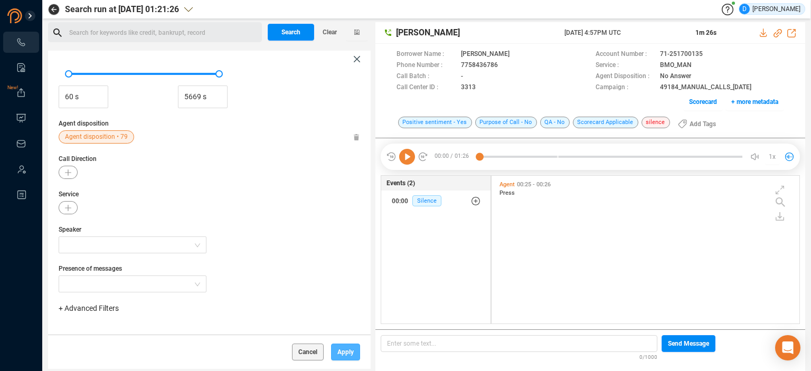
click at [342, 349] on span "Apply" at bounding box center [346, 352] width 16 height 17
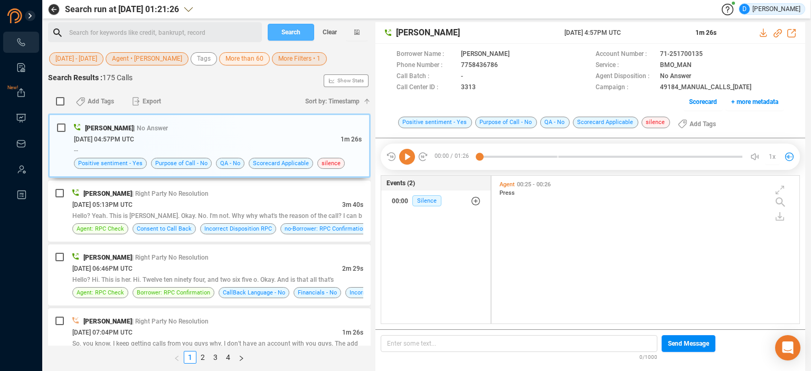
drag, startPoint x: 285, startPoint y: 32, endPoint x: 278, endPoint y: 42, distance: 12.9
click at [286, 32] on span "Search" at bounding box center [291, 32] width 19 height 17
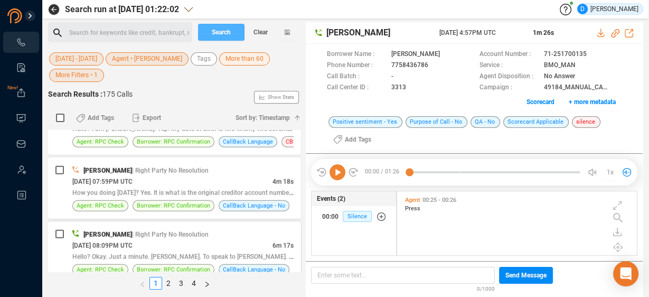
scroll to position [2346, 0]
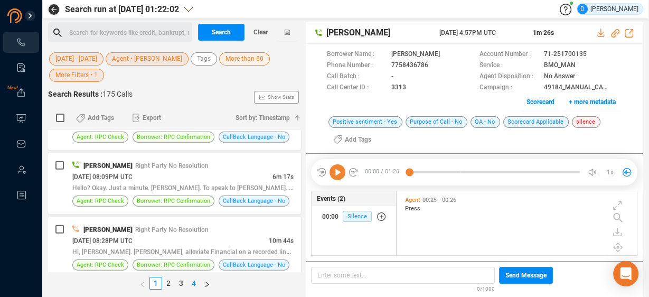
click at [194, 282] on link "4" at bounding box center [194, 283] width 12 height 12
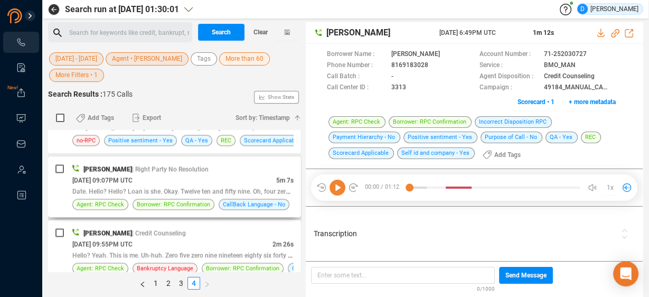
scroll to position [1449, 0]
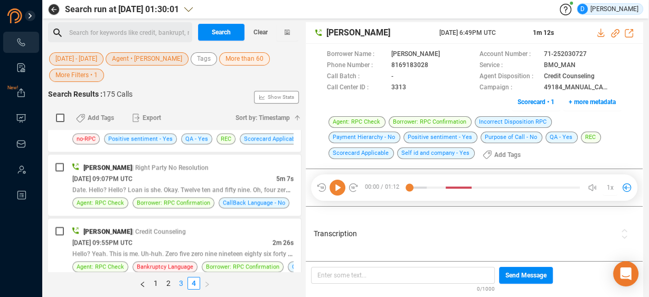
click at [181, 286] on link "3" at bounding box center [181, 283] width 12 height 12
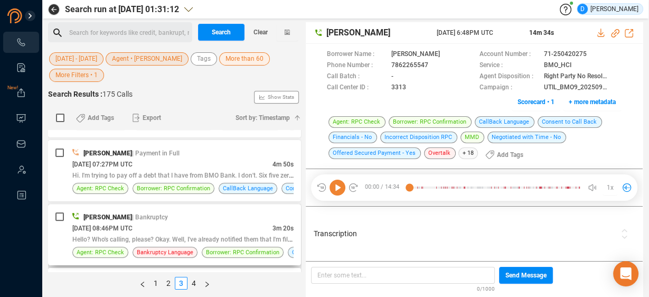
scroll to position [169, 0]
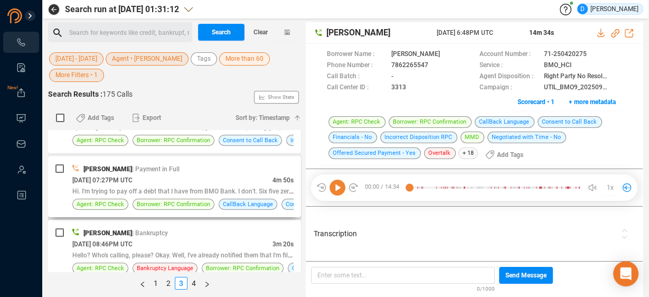
click at [178, 182] on div "[DATE] 07:27PM UTC" at bounding box center [172, 179] width 200 height 11
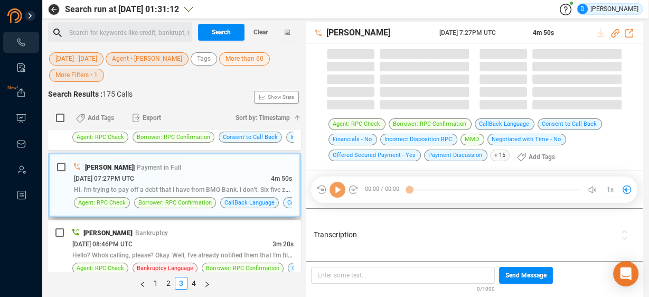
scroll to position [166, 0]
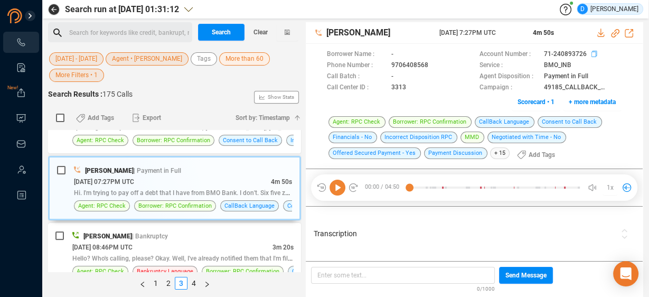
click at [594, 52] on icon at bounding box center [596, 55] width 8 height 8
click at [531, 100] on span "Scorecard • 1" at bounding box center [536, 102] width 37 height 17
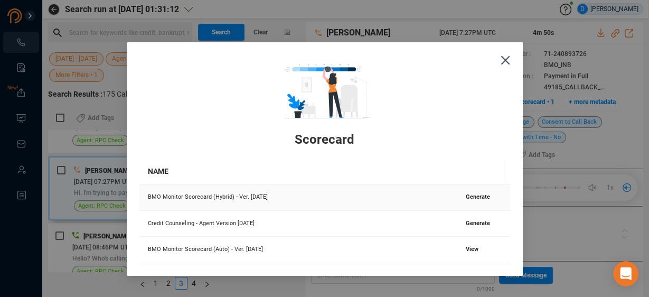
click at [466, 198] on span "Generate" at bounding box center [478, 196] width 24 height 7
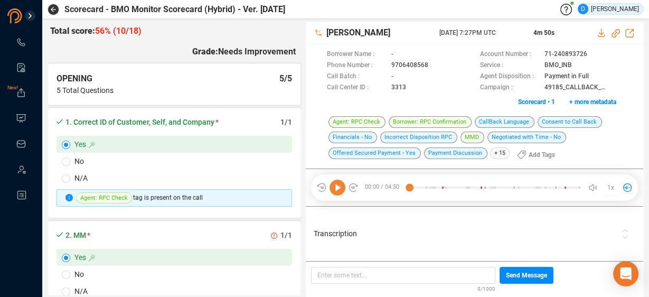
click at [337, 186] on icon at bounding box center [338, 188] width 16 height 16
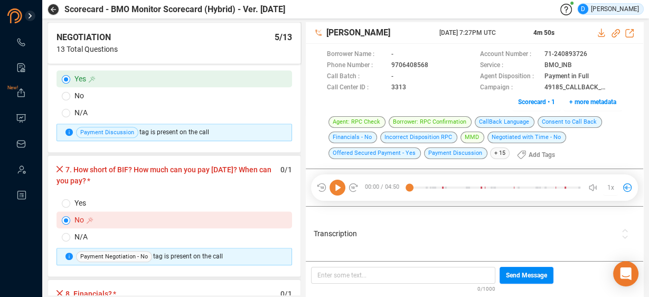
scroll to position [676, 0]
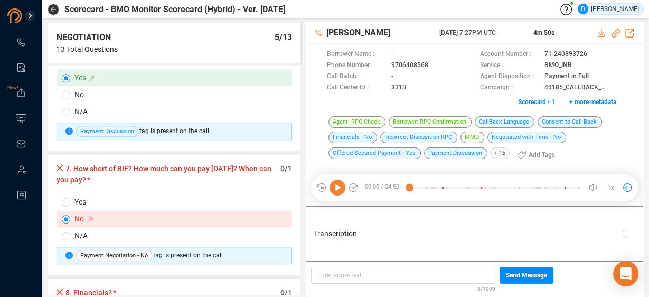
click at [71, 196] on span "Yes" at bounding box center [182, 202] width 225 height 12
click at [70, 198] on input "Yes" at bounding box center [66, 202] width 8 height 8
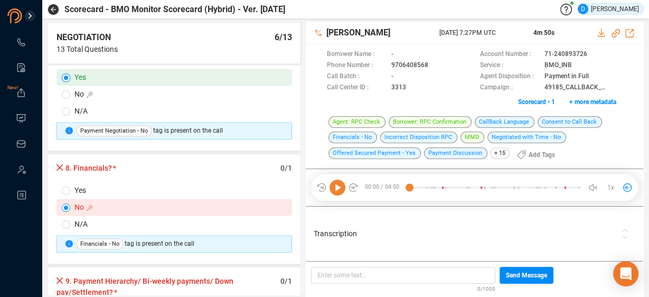
scroll to position [803, 0]
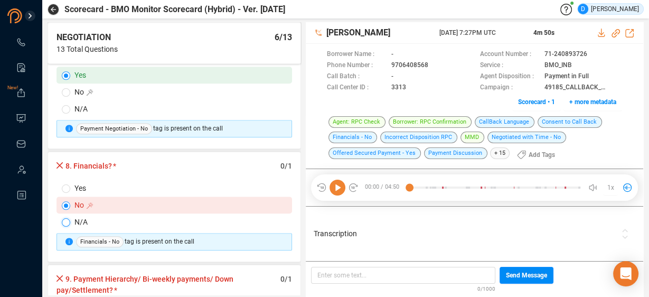
click at [69, 218] on input "N/A" at bounding box center [66, 222] width 8 height 8
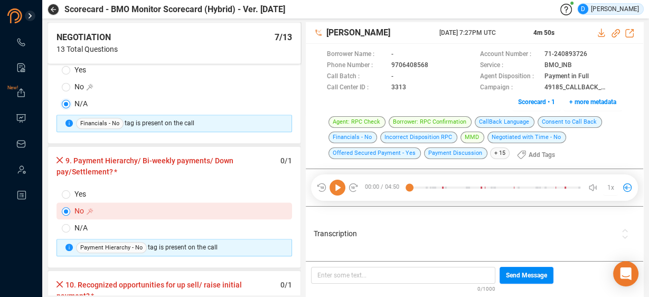
scroll to position [930, 0]
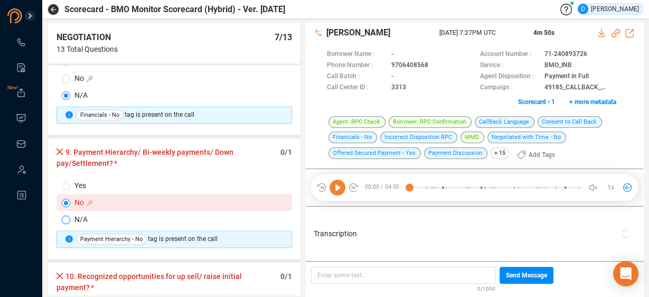
click at [69, 216] on input "N/A" at bounding box center [66, 220] width 8 height 8
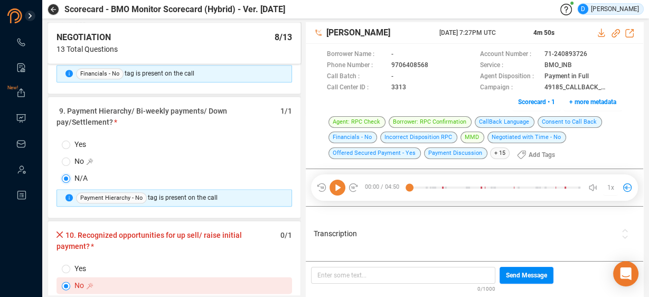
scroll to position [1057, 0]
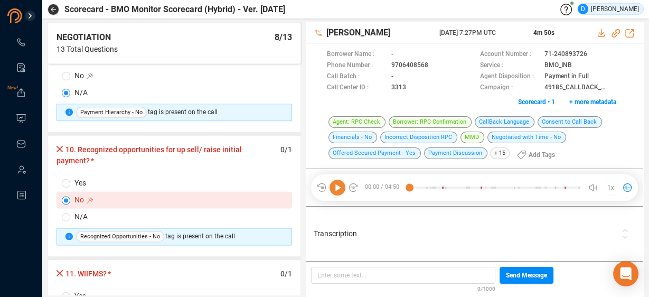
click at [63, 176] on label "Yes" at bounding box center [175, 182] width 236 height 17
click at [63, 179] on input "Yes" at bounding box center [66, 183] width 8 height 8
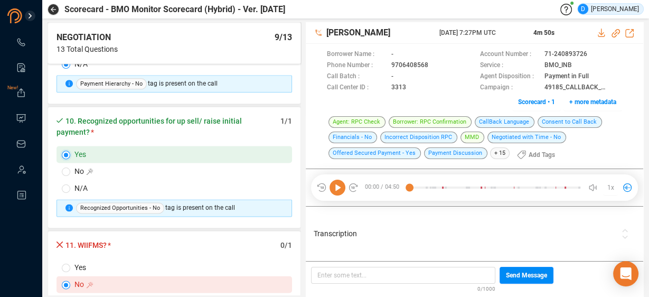
scroll to position [1141, 0]
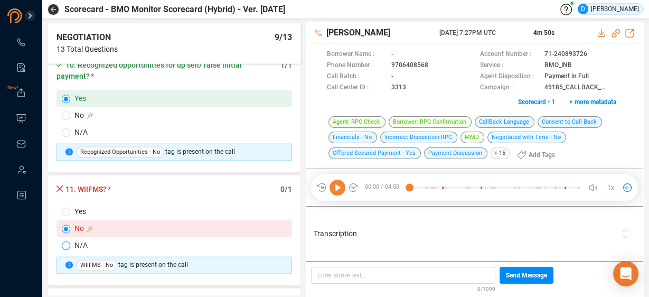
click at [67, 241] on input "N/A" at bounding box center [66, 245] width 8 height 8
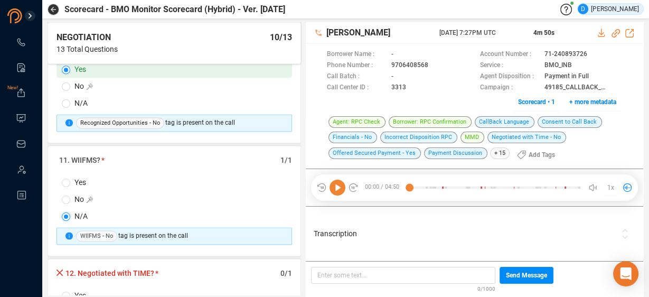
scroll to position [1226, 0]
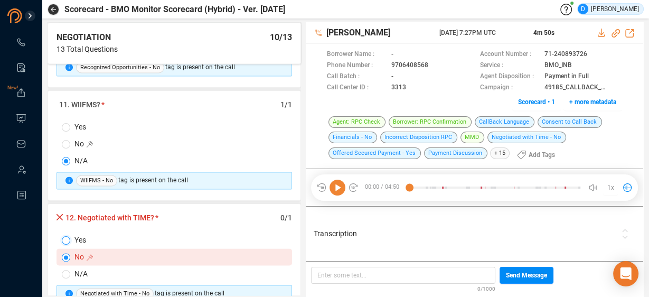
click at [68, 236] on input "Yes" at bounding box center [66, 240] width 8 height 8
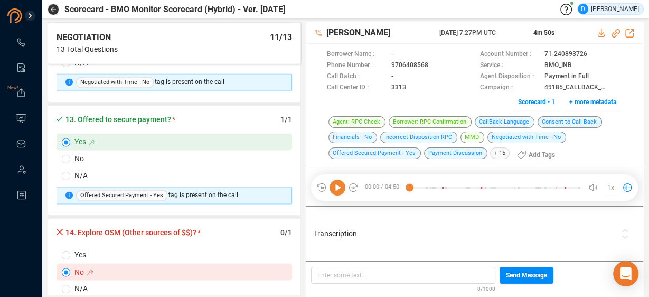
scroll to position [1479, 0]
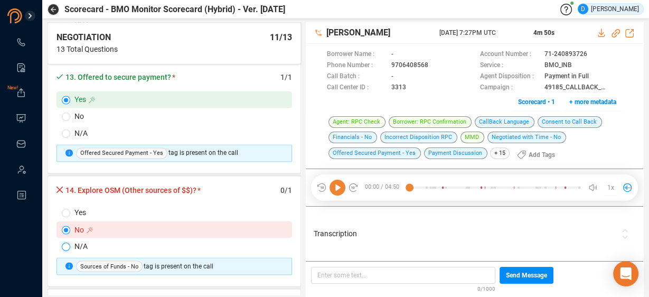
click at [63, 242] on input "N/A" at bounding box center [66, 246] width 8 height 8
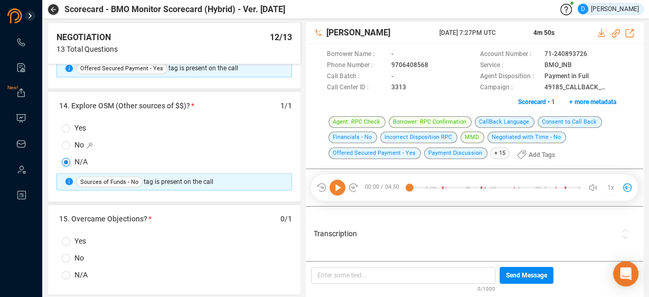
scroll to position [1606, 0]
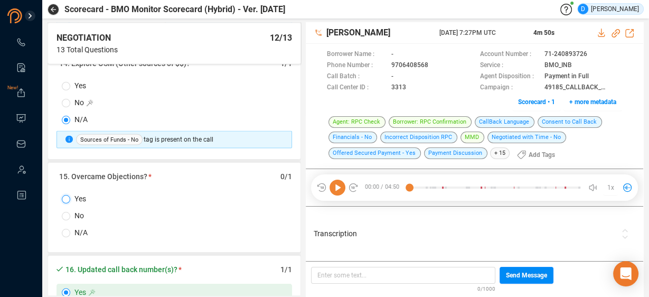
click at [68, 195] on input "Yes" at bounding box center [66, 199] width 8 height 8
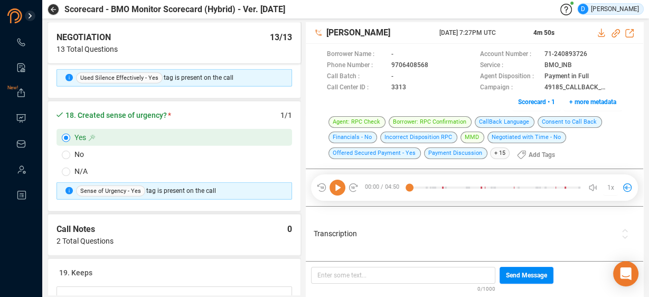
scroll to position [2029, 0]
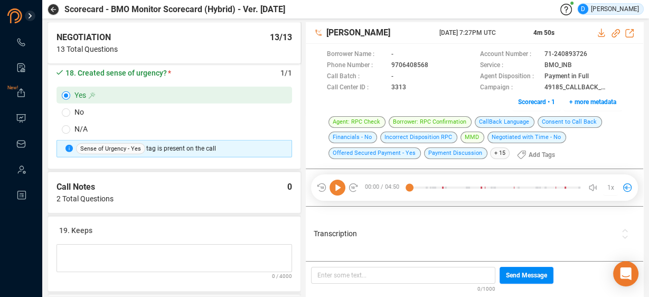
click at [335, 188] on icon at bounding box center [338, 188] width 16 height 16
click at [539, 188] on div at bounding box center [494, 188] width 171 height 16
click at [568, 189] on div at bounding box center [494, 188] width 171 height 16
click at [336, 188] on icon at bounding box center [338, 188] width 16 height 16
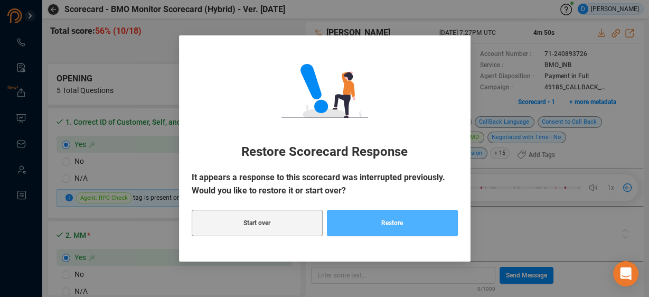
click at [391, 224] on span "Restore" at bounding box center [392, 223] width 22 height 26
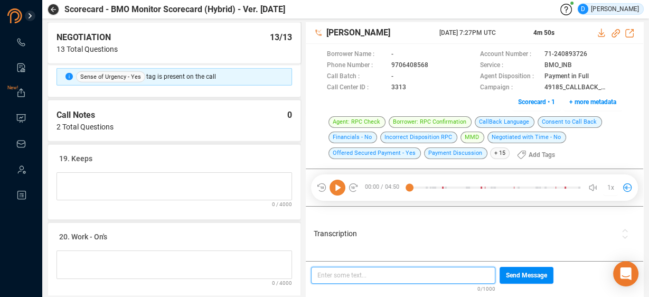
scroll to position [2093, 0]
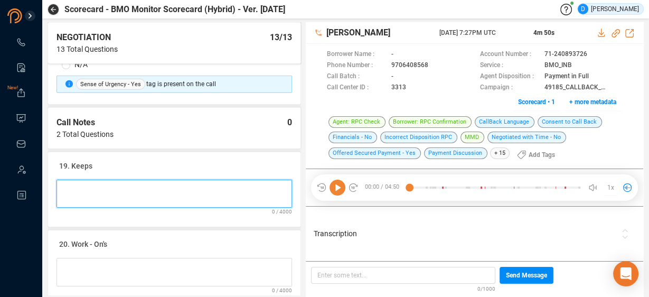
click at [70, 180] on Notes at bounding box center [175, 194] width 236 height 28
click at [79, 180] on Notes "Goodjob in securing PIF on the file" at bounding box center [175, 194] width 236 height 28
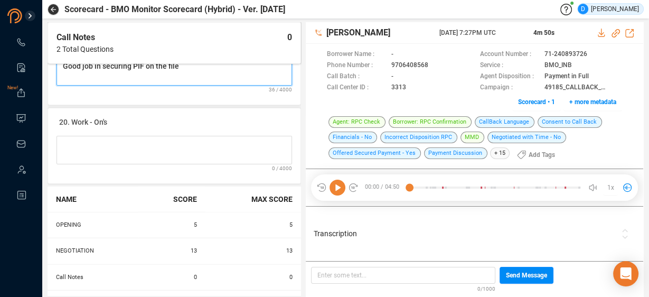
scroll to position [2262, 0]
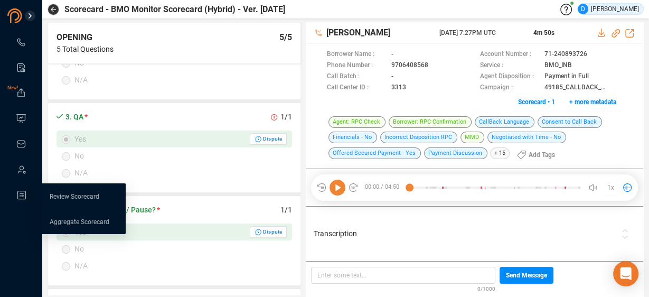
click at [57, 194] on link "Review Scorecard" at bounding box center [75, 196] width 50 height 8
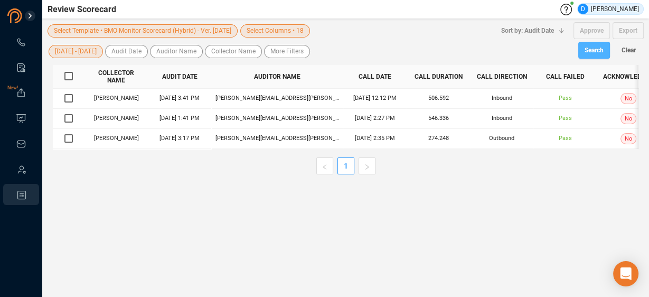
click at [585, 52] on span "Search" at bounding box center [594, 50] width 19 height 17
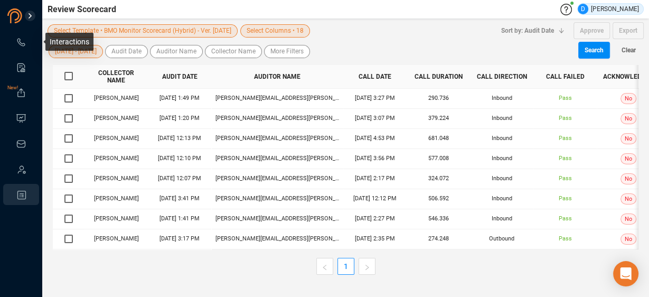
click at [22, 44] on icon at bounding box center [21, 42] width 11 height 11
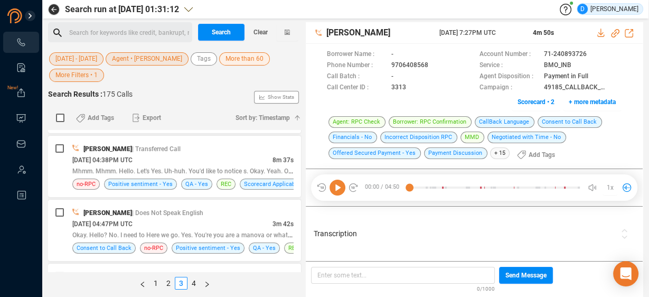
scroll to position [3038, 0]
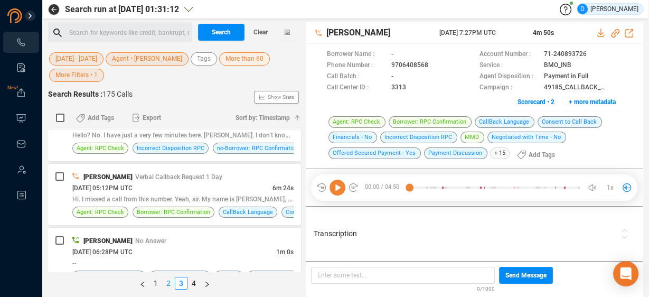
click at [170, 284] on link "2" at bounding box center [169, 283] width 12 height 12
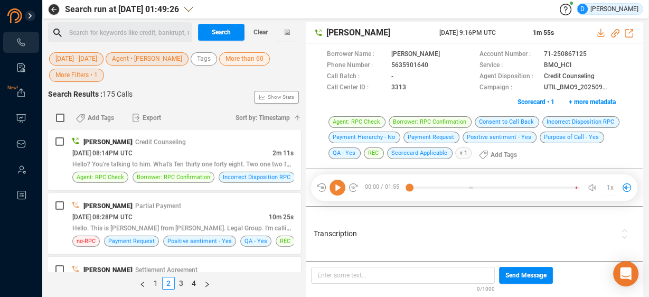
scroll to position [2578, 0]
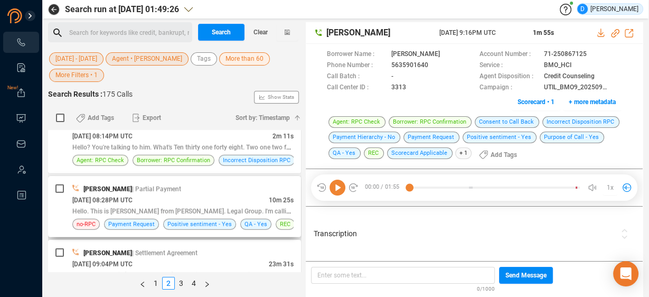
click at [195, 194] on div "[DATE] 08:28PM UTC" at bounding box center [170, 199] width 197 height 11
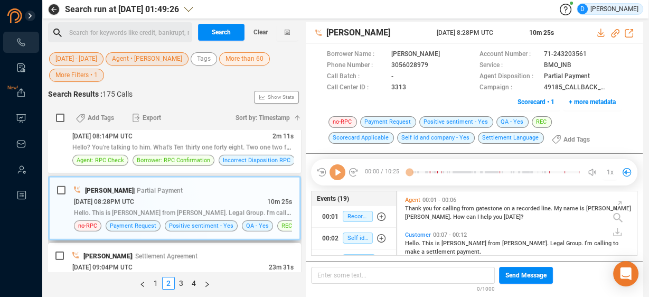
scroll to position [63, 235]
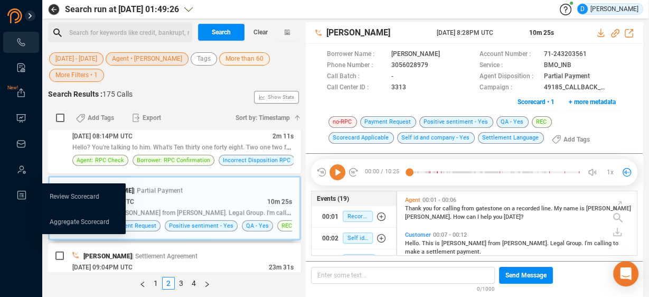
click at [56, 195] on link "Review Scorecard" at bounding box center [75, 196] width 50 height 8
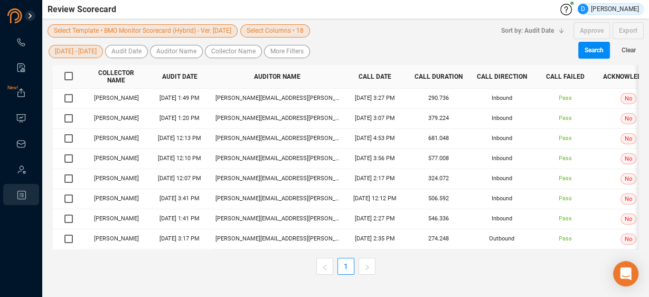
click at [332, 49] on div "[DATE] - [DATE] Audit Date Auditor Name Collector Name More Filters" at bounding box center [243, 51] width 390 height 16
click at [20, 41] on icon at bounding box center [21, 42] width 11 height 11
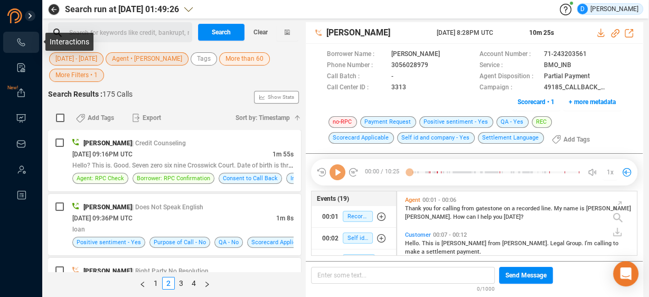
scroll to position [63, 235]
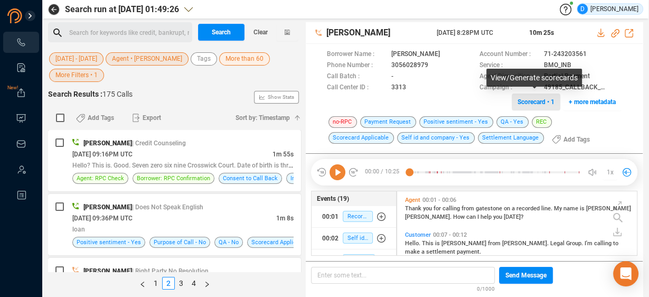
click at [538, 103] on span "Scorecard • 1" at bounding box center [536, 102] width 37 height 17
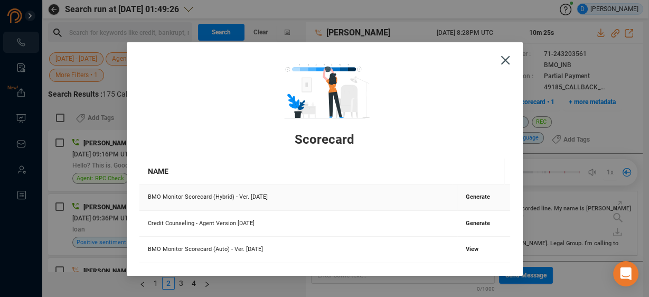
click at [470, 199] on span "Generate" at bounding box center [478, 196] width 24 height 7
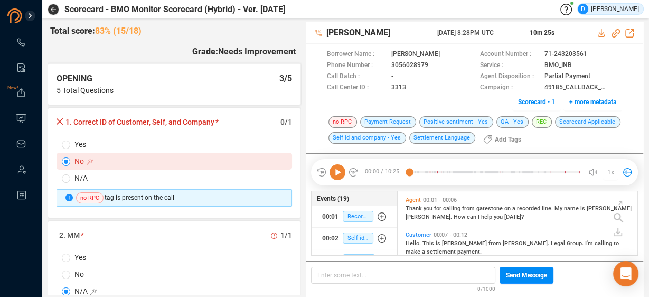
scroll to position [3, 5]
click at [595, 54] on icon at bounding box center [596, 55] width 8 height 8
click at [335, 173] on icon at bounding box center [338, 172] width 16 height 16
click at [65, 144] on input "Yes" at bounding box center [66, 145] width 8 height 8
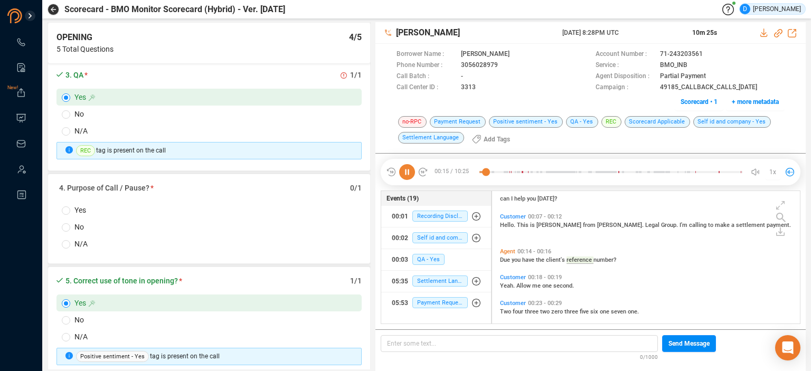
scroll to position [285, 0]
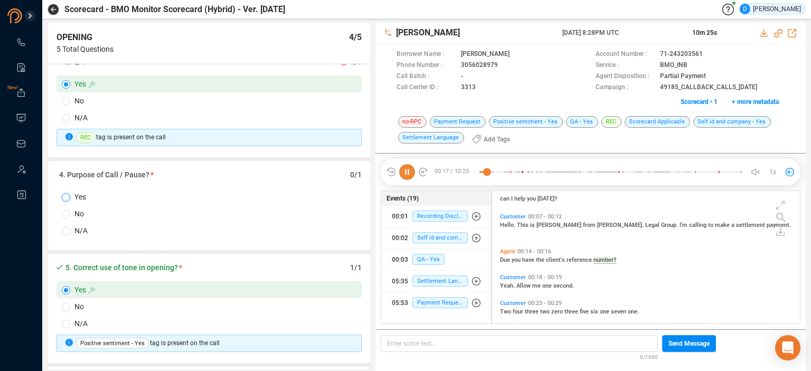
click at [65, 195] on input "Yes" at bounding box center [66, 197] width 8 height 8
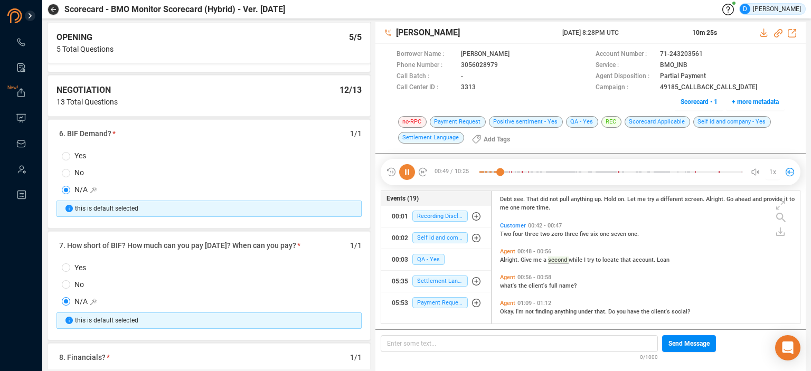
scroll to position [581, 0]
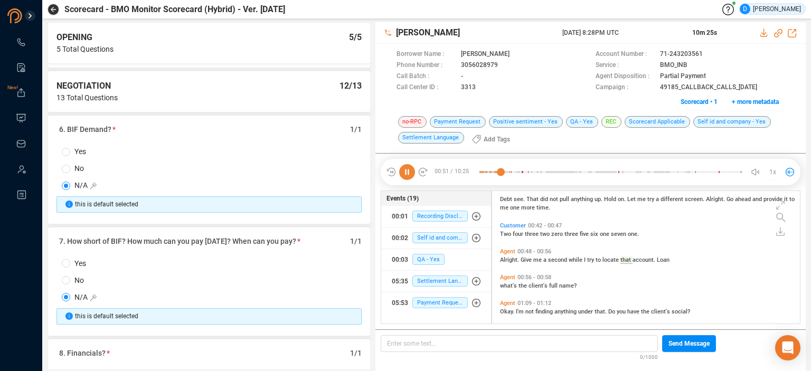
drag, startPoint x: 70, startPoint y: 152, endPoint x: 72, endPoint y: 159, distance: 7.2
click at [70, 154] on span "Yes" at bounding box center [217, 152] width 295 height 12
click at [70, 154] on input "Yes" at bounding box center [66, 152] width 8 height 8
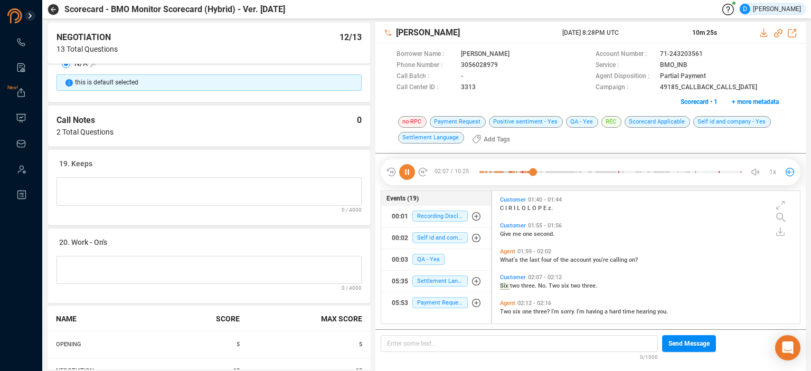
scroll to position [441, 0]
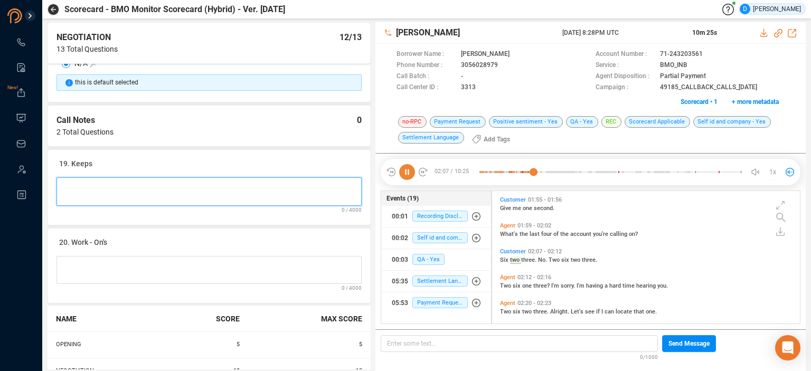
click at [86, 186] on Notes at bounding box center [209, 192] width 305 height 29
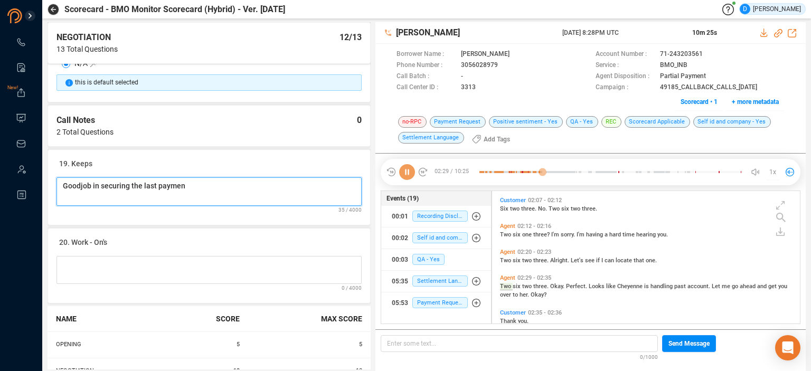
scroll to position [523, 0]
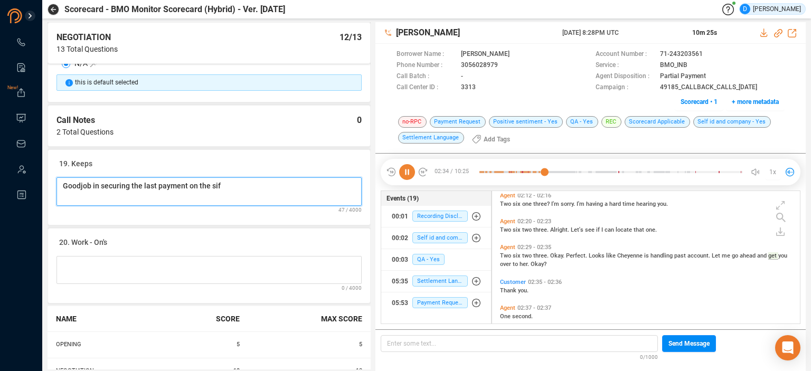
click at [78, 178] on Notes "Goodjob in securing the last payment on the sif" at bounding box center [209, 192] width 305 height 29
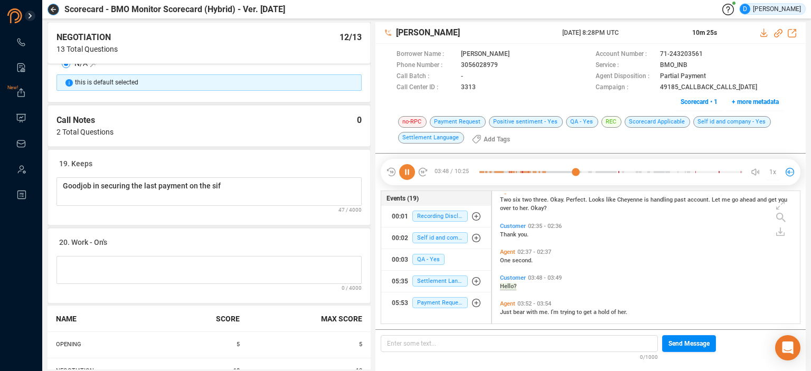
scroll to position [605, 0]
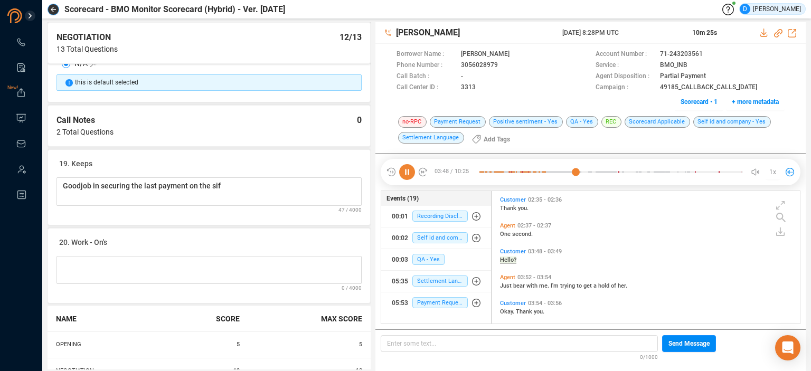
click at [53, 10] on icon "button" at bounding box center [53, 9] width 5 height 5
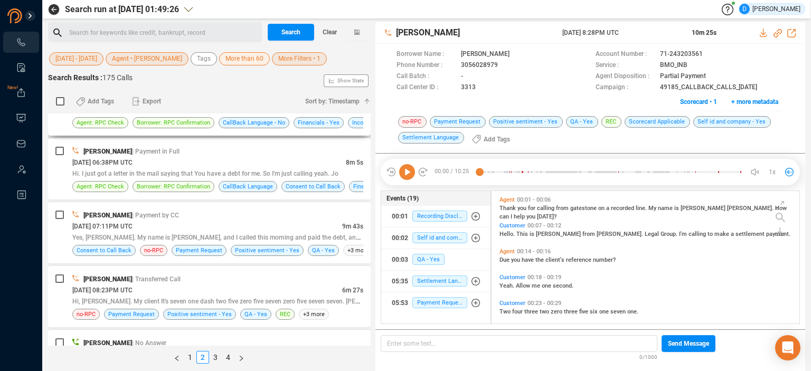
scroll to position [475, 0]
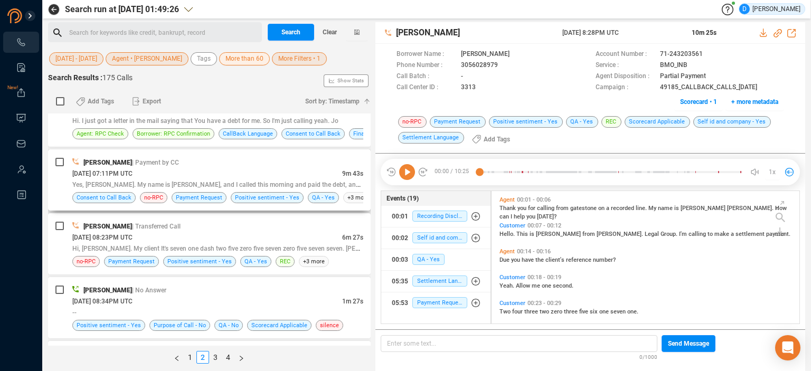
click at [186, 172] on div "[DATE] 07:11PM UTC" at bounding box center [207, 173] width 270 height 11
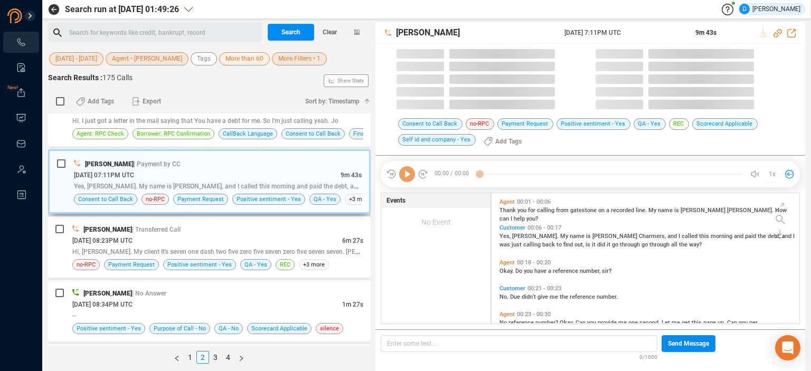
scroll to position [131, 303]
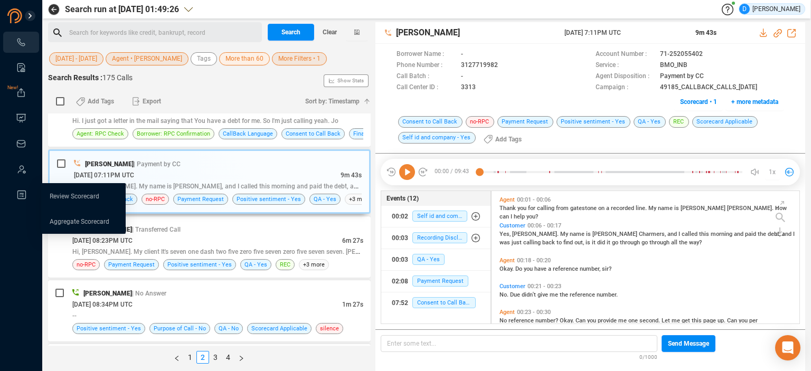
click at [24, 195] on icon at bounding box center [21, 195] width 11 height 11
click at [51, 198] on link "Review Scorecard" at bounding box center [75, 196] width 50 height 8
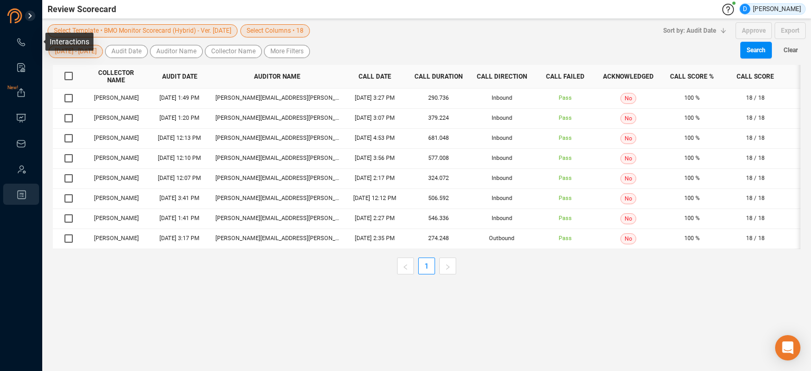
click at [22, 42] on icon at bounding box center [21, 42] width 11 height 11
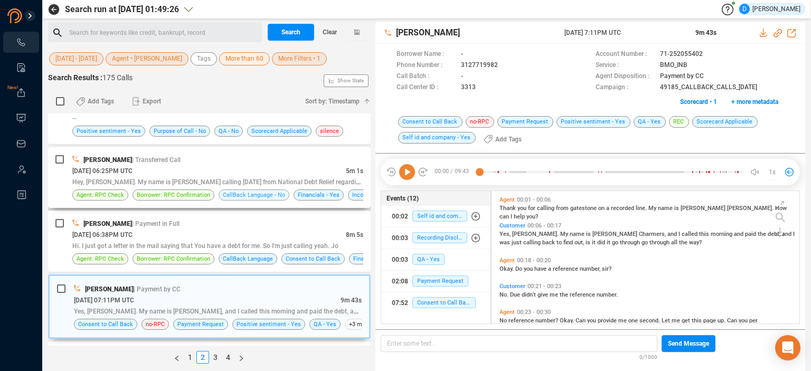
scroll to position [370, 0]
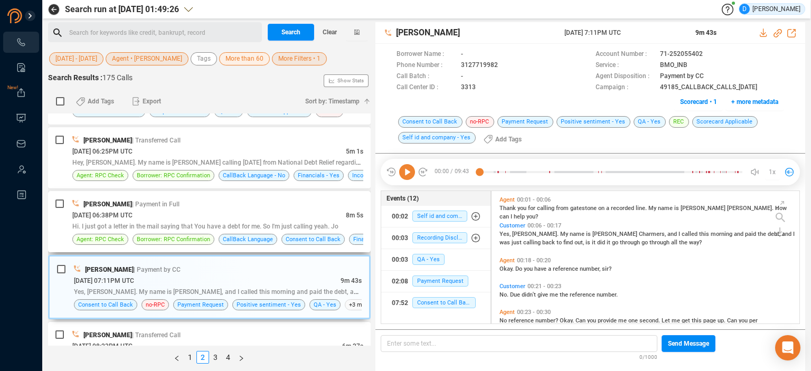
click at [215, 215] on div "[DATE] 06:38PM UTC" at bounding box center [209, 215] width 274 height 11
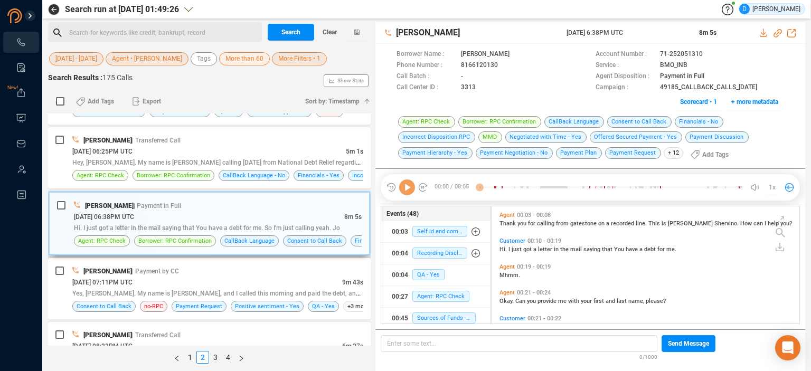
scroll to position [116, 303]
click at [712, 54] on icon at bounding box center [712, 55] width 8 height 8
click at [690, 102] on span "Scorecard • 1" at bounding box center [698, 102] width 37 height 17
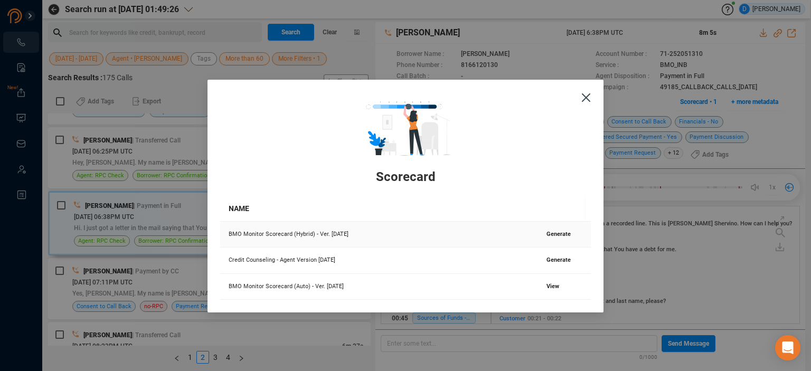
click at [559, 234] on span "Generate" at bounding box center [559, 234] width 24 height 7
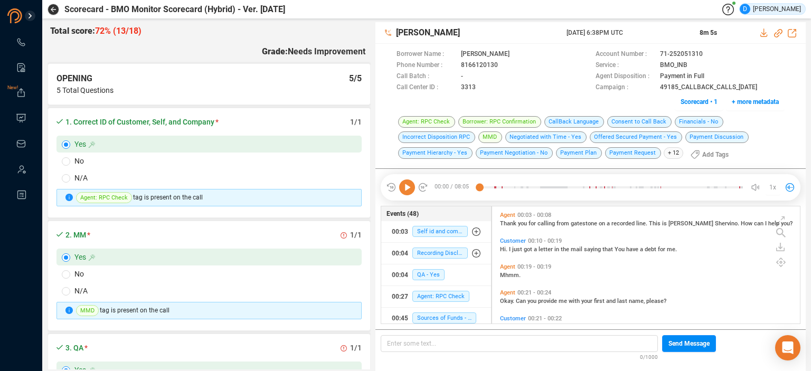
scroll to position [116, 303]
click at [404, 190] on icon at bounding box center [407, 188] width 16 height 16
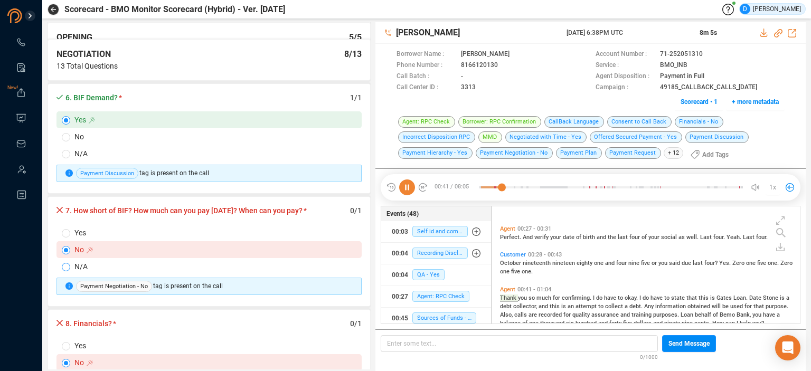
scroll to position [185, 0]
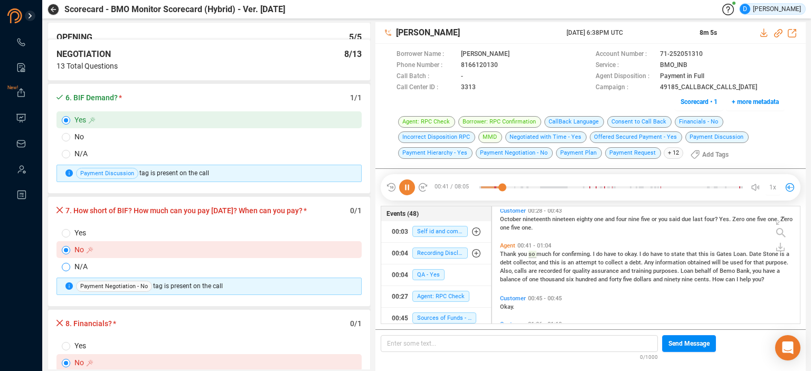
click at [62, 265] on label "N/A" at bounding box center [209, 266] width 305 height 17
click at [62, 265] on input "N/A" at bounding box center [66, 267] width 8 height 8
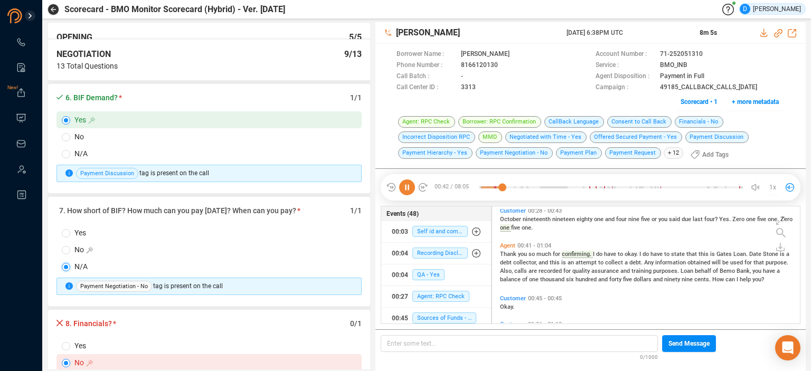
scroll to position [687, 0]
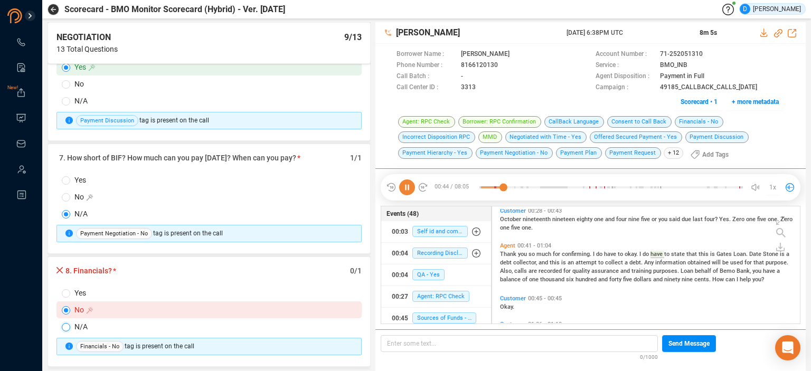
click at [62, 324] on input "N/A" at bounding box center [66, 327] width 8 height 8
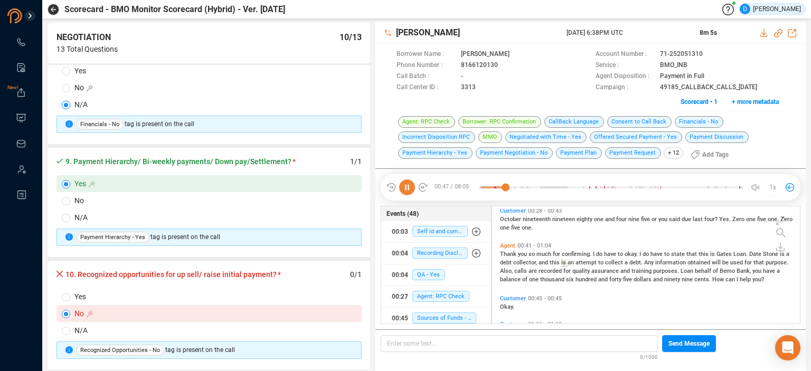
scroll to position [951, 0]
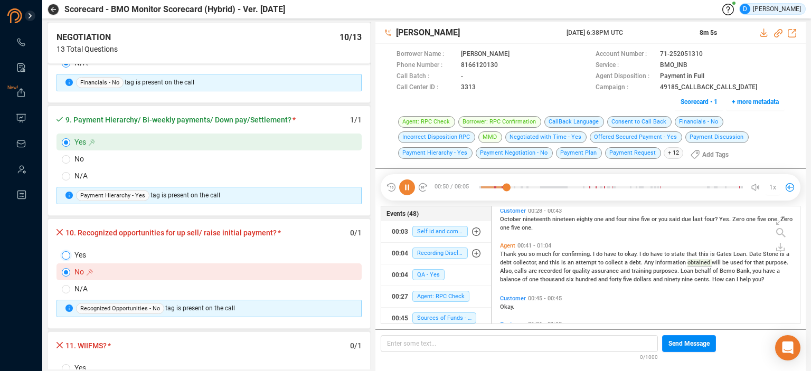
click at [69, 251] on input "Yes" at bounding box center [66, 255] width 8 height 8
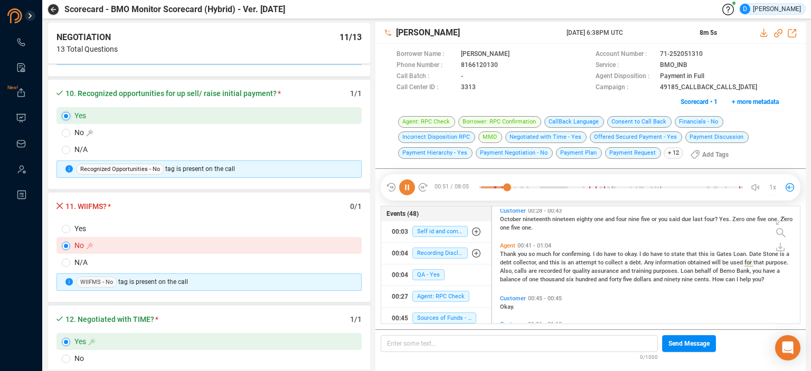
scroll to position [1109, 0]
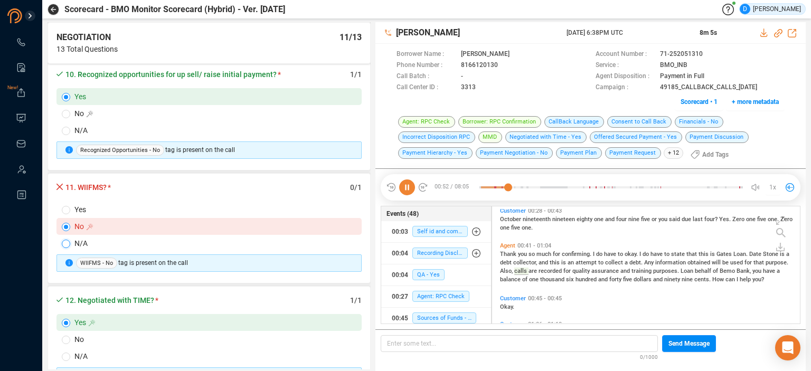
click at [68, 240] on input "N/A" at bounding box center [66, 244] width 8 height 8
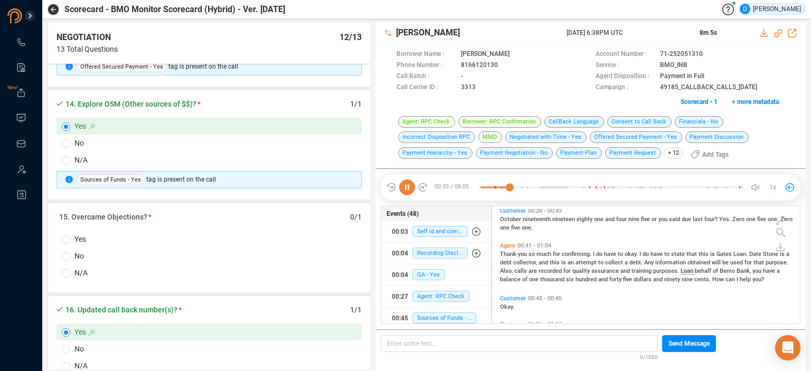
scroll to position [1585, 0]
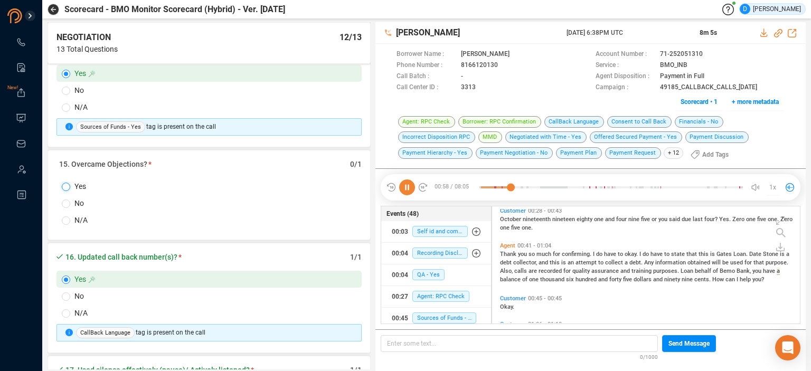
click at [66, 183] on input "Yes" at bounding box center [66, 187] width 8 height 8
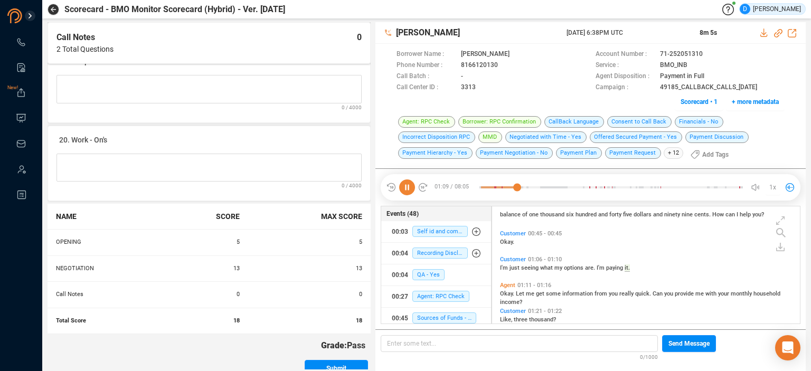
scroll to position [2006, 0]
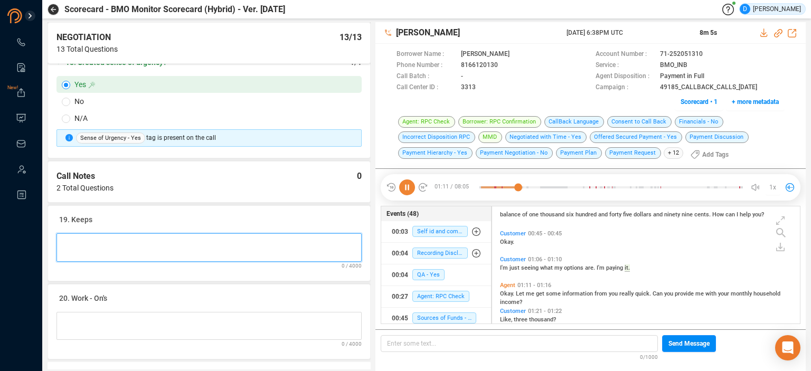
click at [78, 234] on Notes at bounding box center [209, 248] width 305 height 29
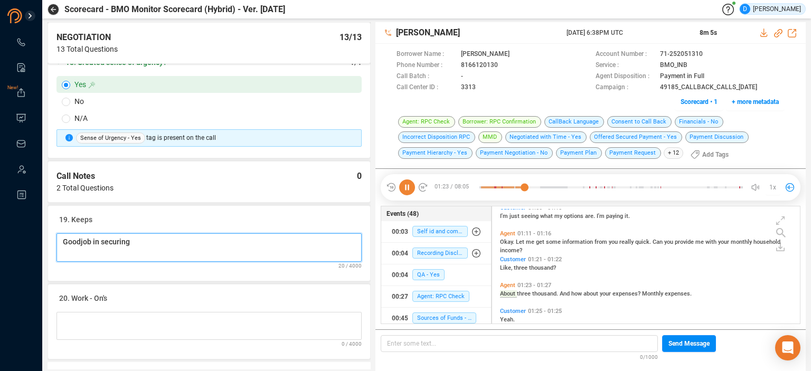
scroll to position [328, 0]
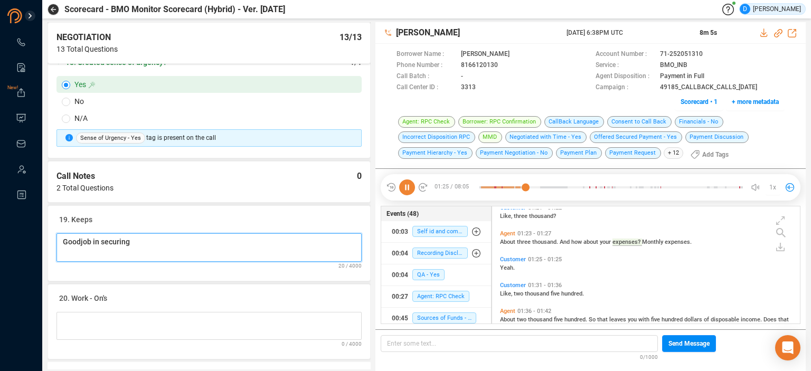
drag, startPoint x: 81, startPoint y: 229, endPoint x: 87, endPoint y: 232, distance: 6.9
click at [82, 234] on Notes "Goodjob in securing" at bounding box center [209, 248] width 305 height 29
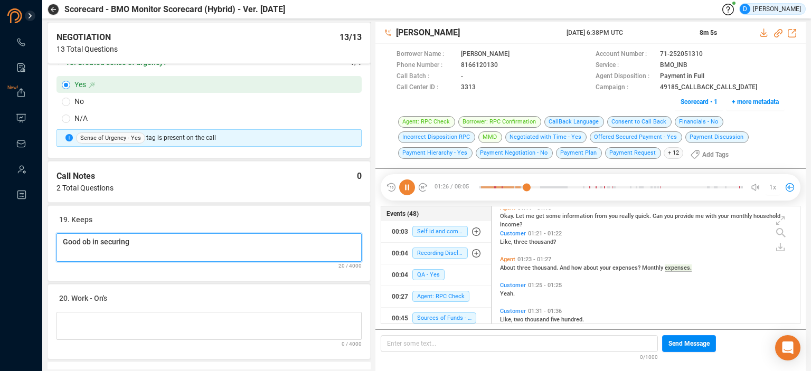
click at [138, 234] on Notes "Good ob in securing" at bounding box center [209, 248] width 305 height 29
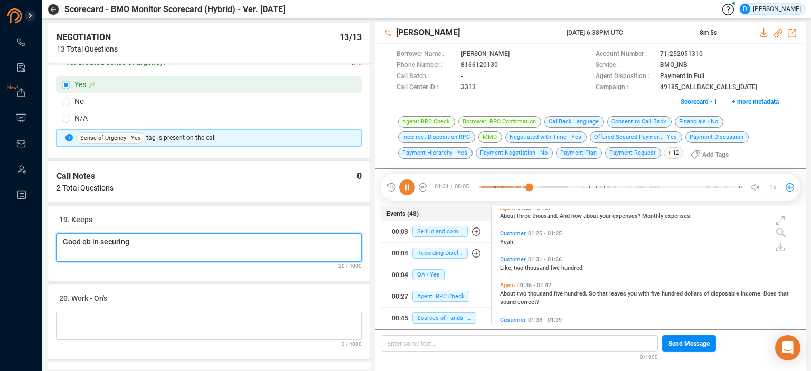
click at [82, 234] on Notes "Good ob in securing" at bounding box center [209, 248] width 305 height 29
click at [143, 234] on Notes "Good job in securing" at bounding box center [209, 248] width 305 height 29
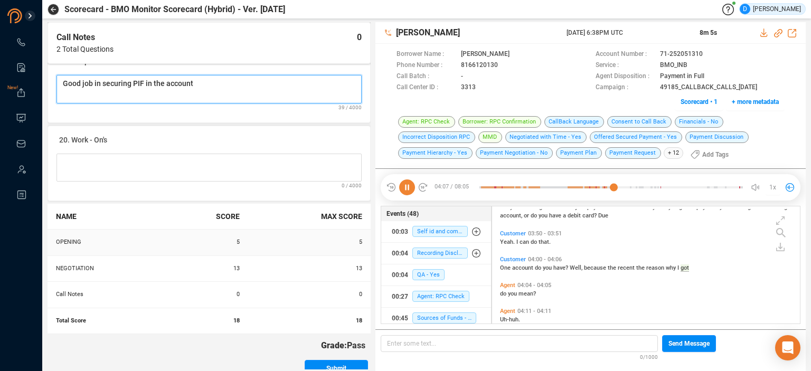
scroll to position [883, 0]
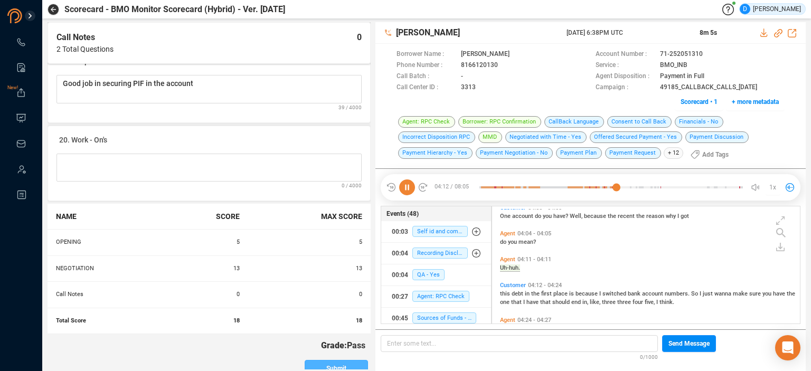
click at [332, 360] on span "Submit" at bounding box center [337, 368] width 20 height 17
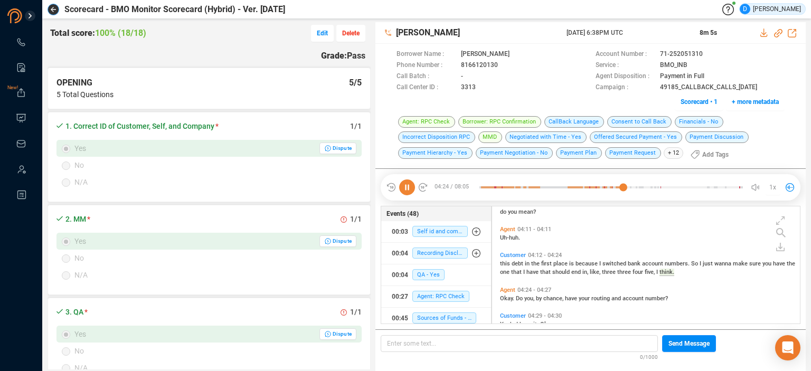
scroll to position [944, 0]
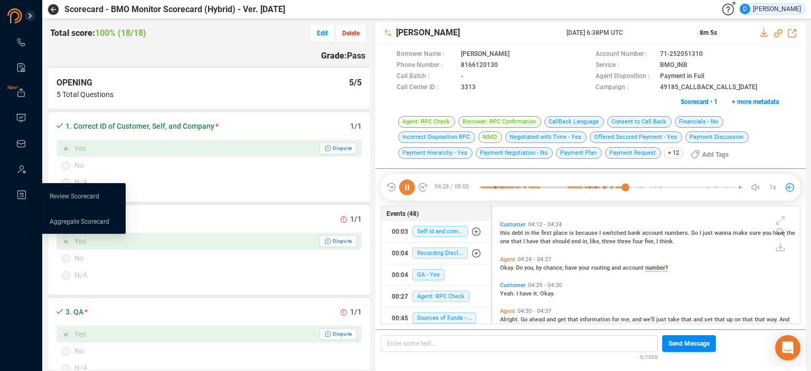
click at [62, 197] on link "Review Scorecard" at bounding box center [75, 196] width 50 height 8
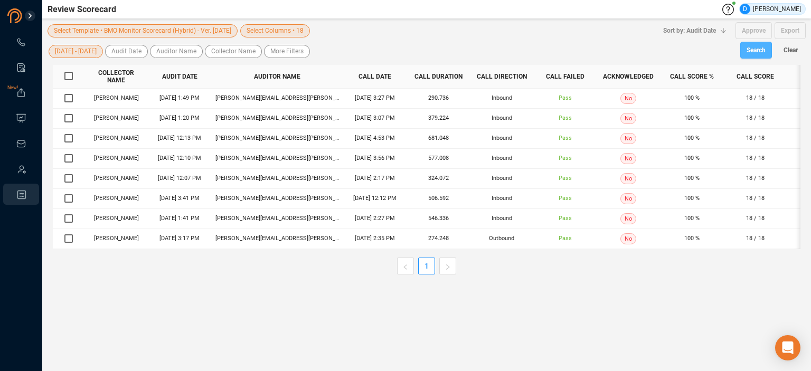
click at [755, 47] on span "Search" at bounding box center [756, 50] width 19 height 17
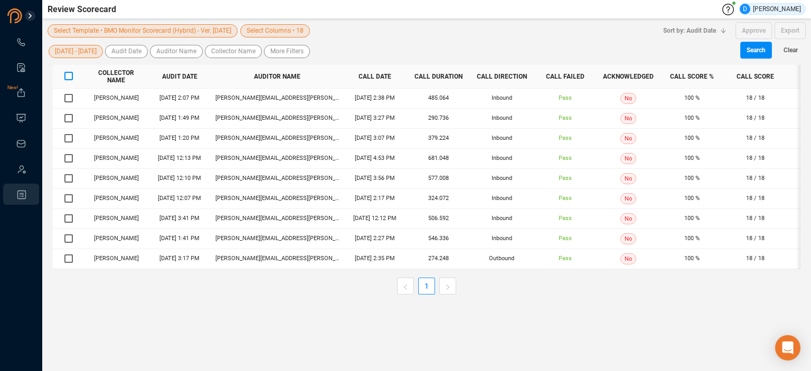
click at [69, 74] on input "checkbox" at bounding box center [68, 76] width 8 height 8
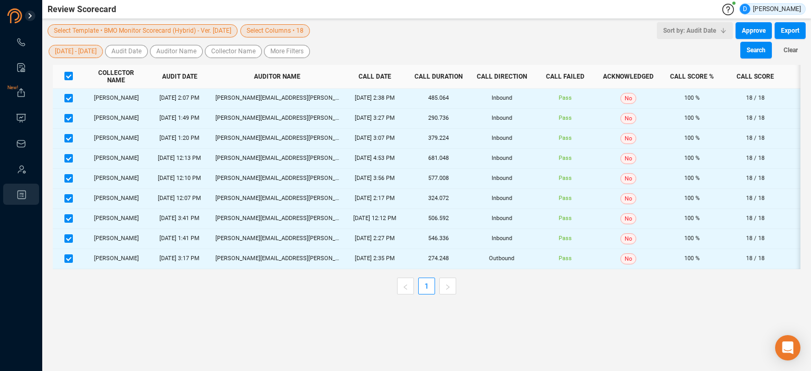
click at [725, 32] on icon "button" at bounding box center [723, 30] width 5 height 5
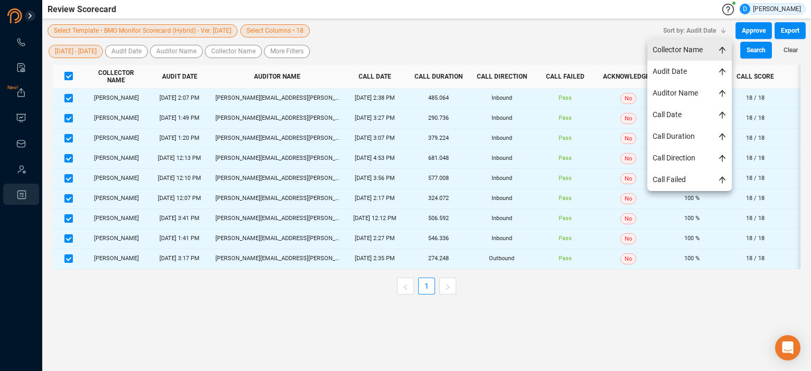
click at [691, 51] on span "Collector Name" at bounding box center [690, 50] width 85 height 22
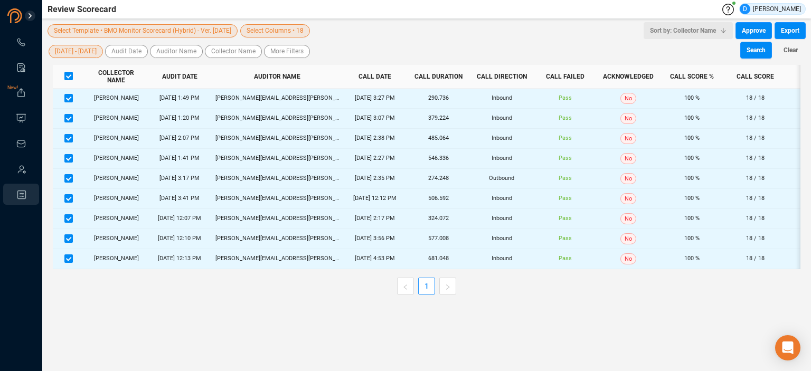
click at [724, 35] on button "Sort by: Collector Name" at bounding box center [688, 30] width 89 height 17
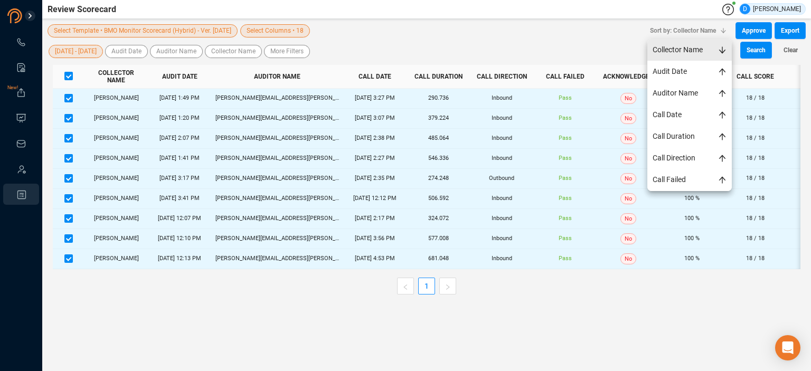
click at [678, 51] on span "Collector Name" at bounding box center [690, 50] width 85 height 22
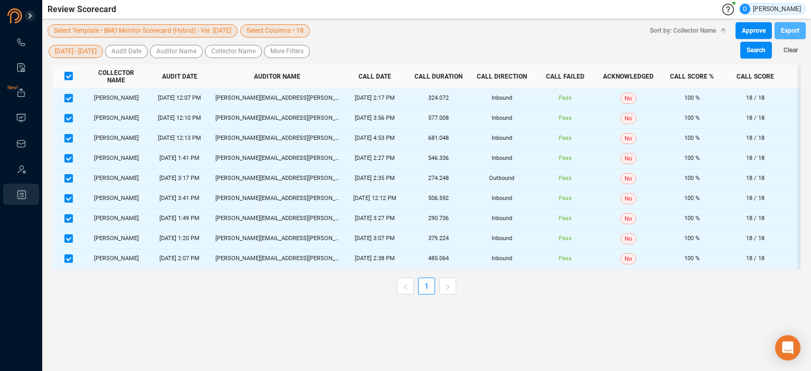
click at [788, 31] on span "Export" at bounding box center [790, 30] width 18 height 17
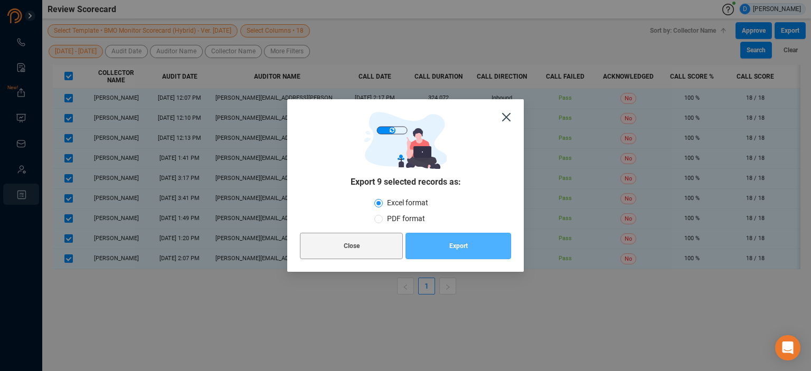
click at [471, 245] on button "Export" at bounding box center [459, 246] width 106 height 26
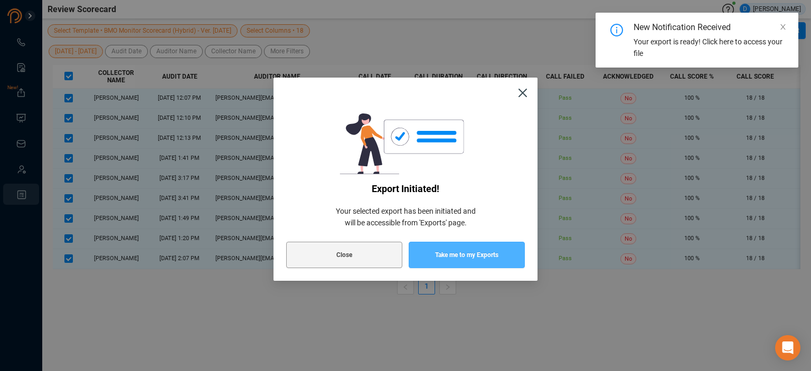
click at [486, 253] on span "Take me to my Exports" at bounding box center [466, 255] width 63 height 26
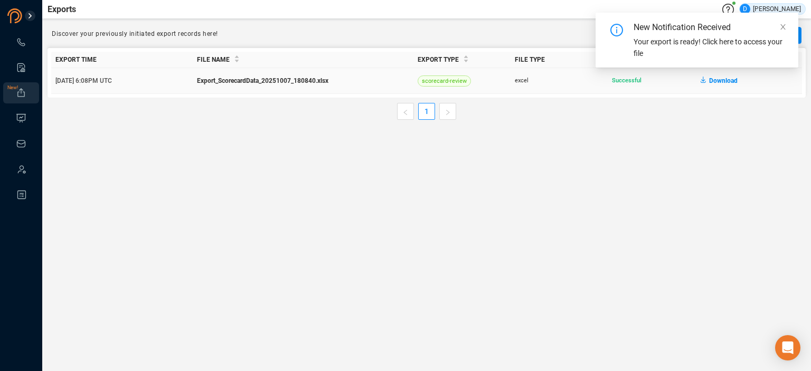
click at [716, 82] on span "Download" at bounding box center [724, 80] width 29 height 17
